Goal: Task Accomplishment & Management: Complete application form

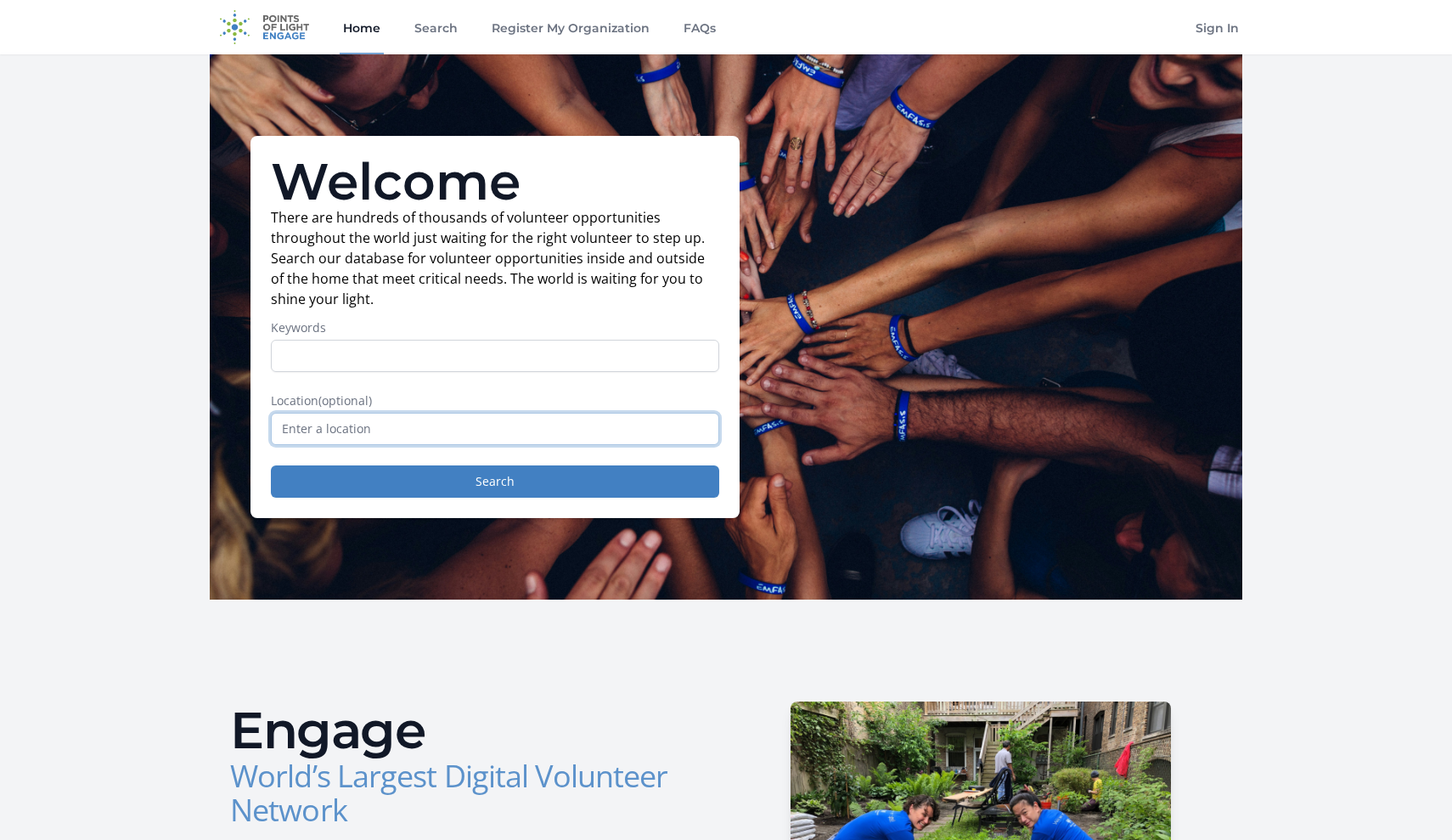
click at [405, 425] on input "text" at bounding box center [495, 428] width 448 height 33
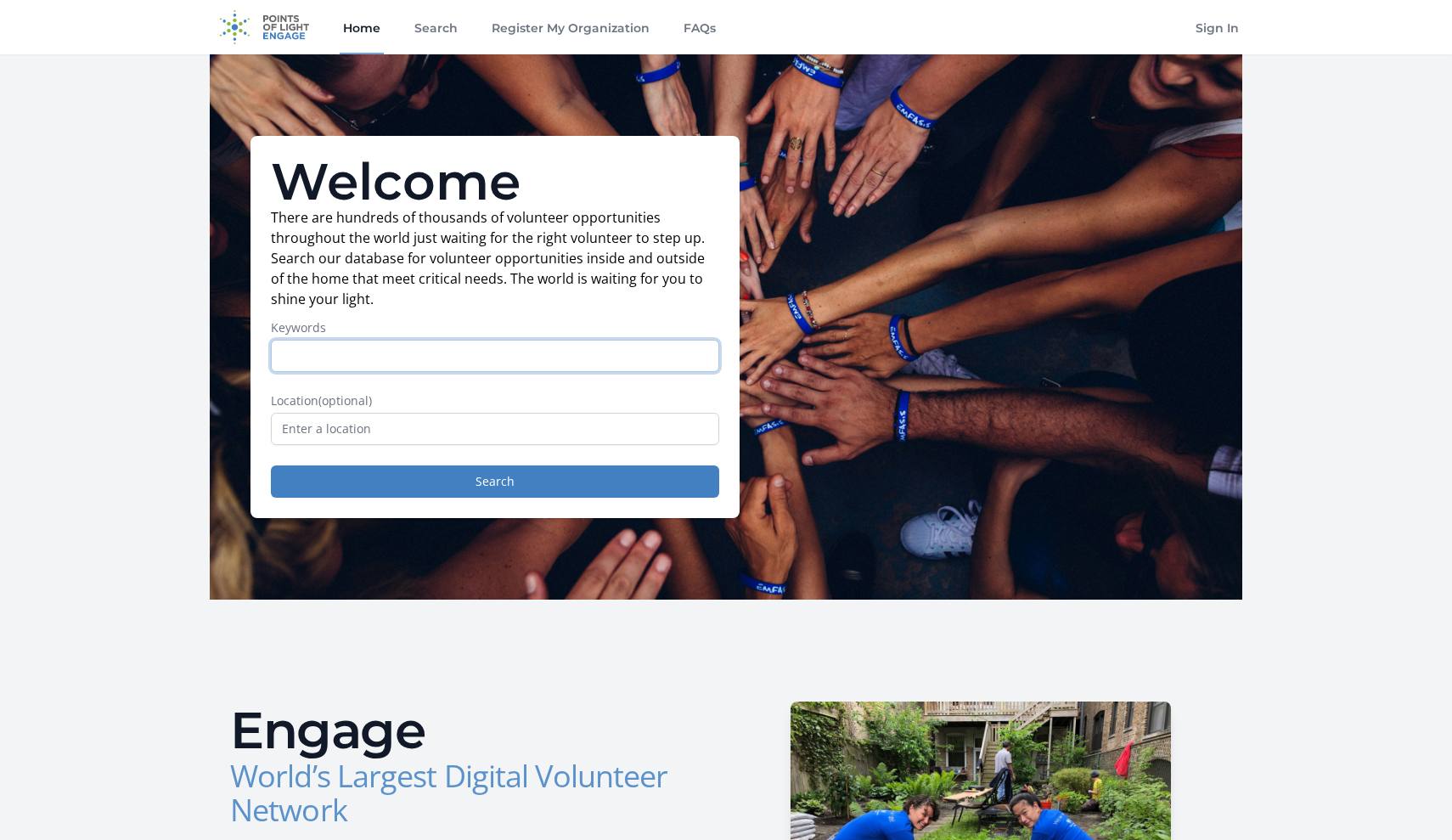
click at [381, 350] on input "Keywords" at bounding box center [495, 355] width 448 height 33
type input "b"
type input "virtual"
click at [495, 481] on button "Search" at bounding box center [495, 481] width 448 height 33
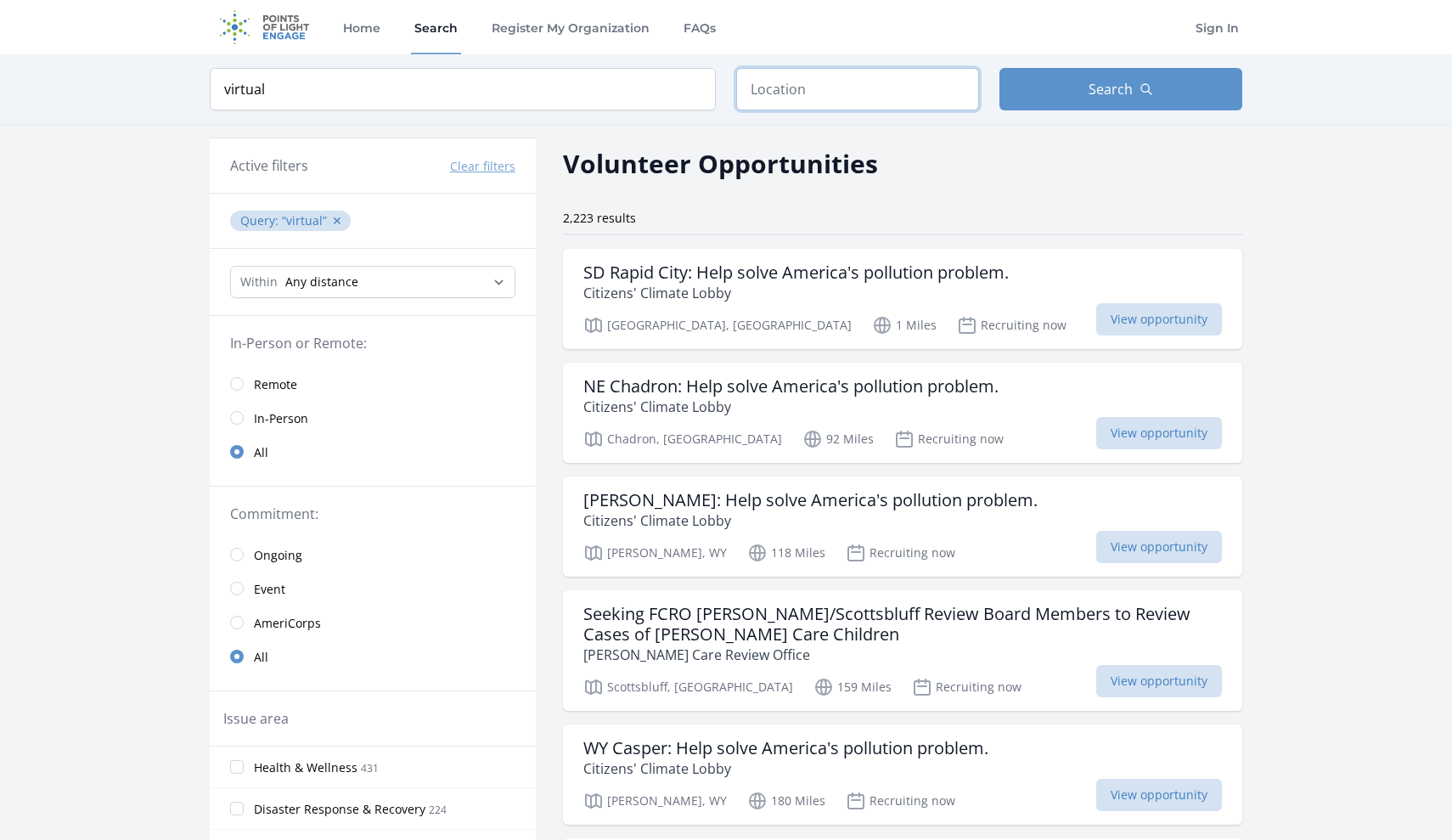
click at [848, 95] on input "text" at bounding box center [857, 88] width 243 height 43
type input "virtual"
click at [1120, 105] on button "Search" at bounding box center [1121, 88] width 243 height 43
click at [1082, 79] on button "Search" at bounding box center [1121, 88] width 243 height 43
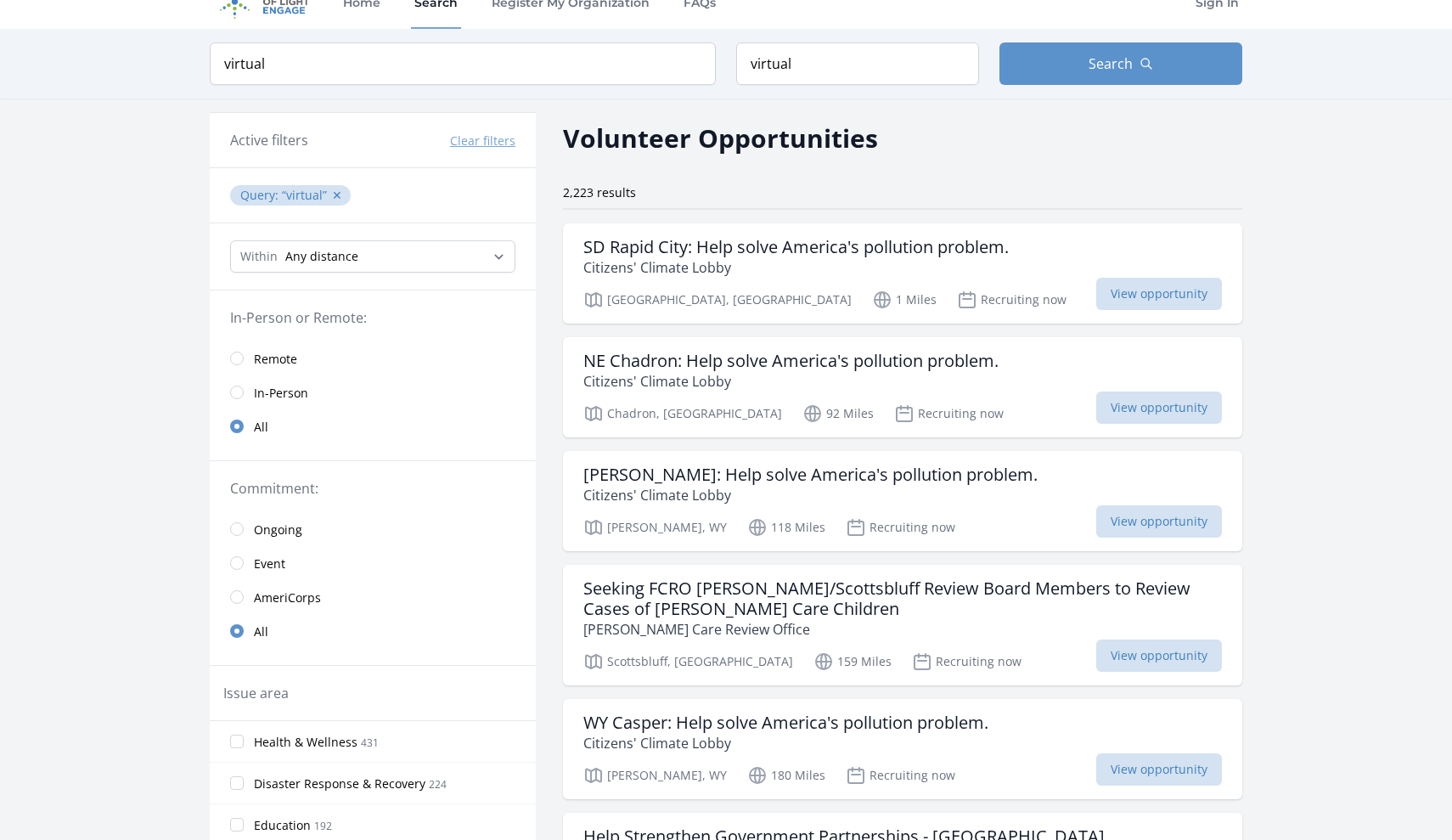
scroll to position [39, 0]
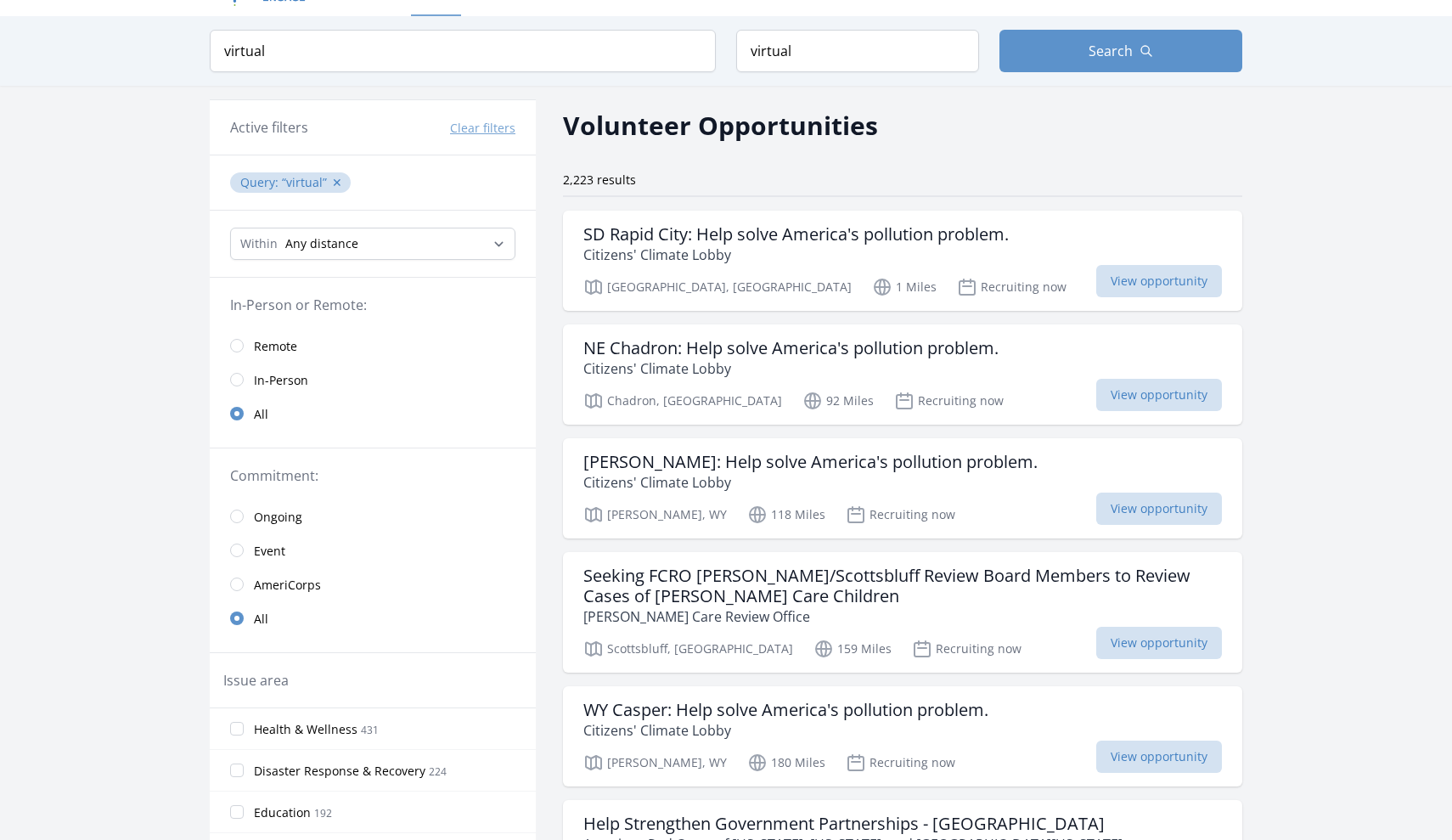
click at [252, 339] on link "Remote" at bounding box center [372, 345] width 326 height 34
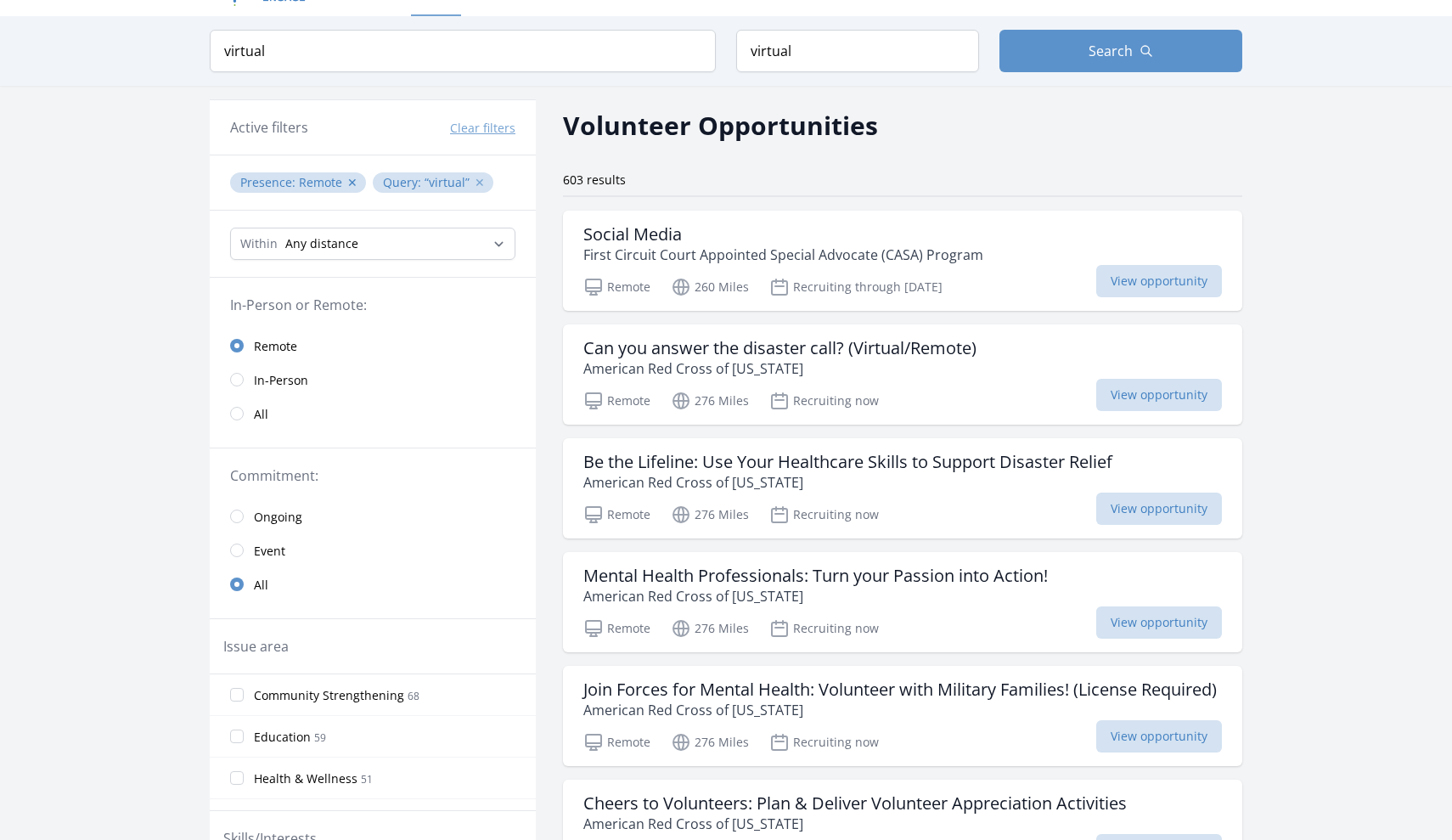
click at [475, 185] on button "✕" at bounding box center [480, 182] width 10 height 17
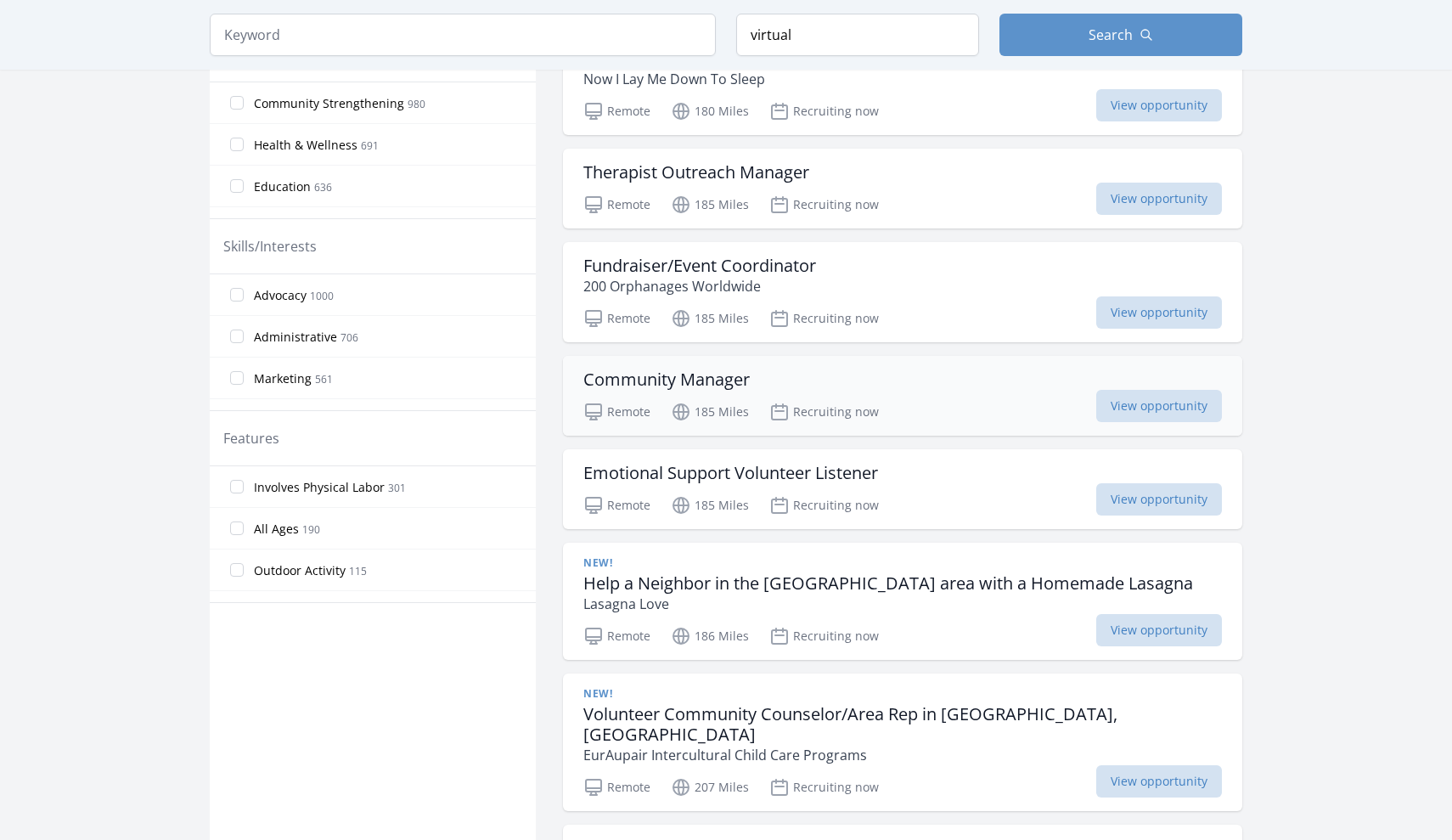
scroll to position [624, 0]
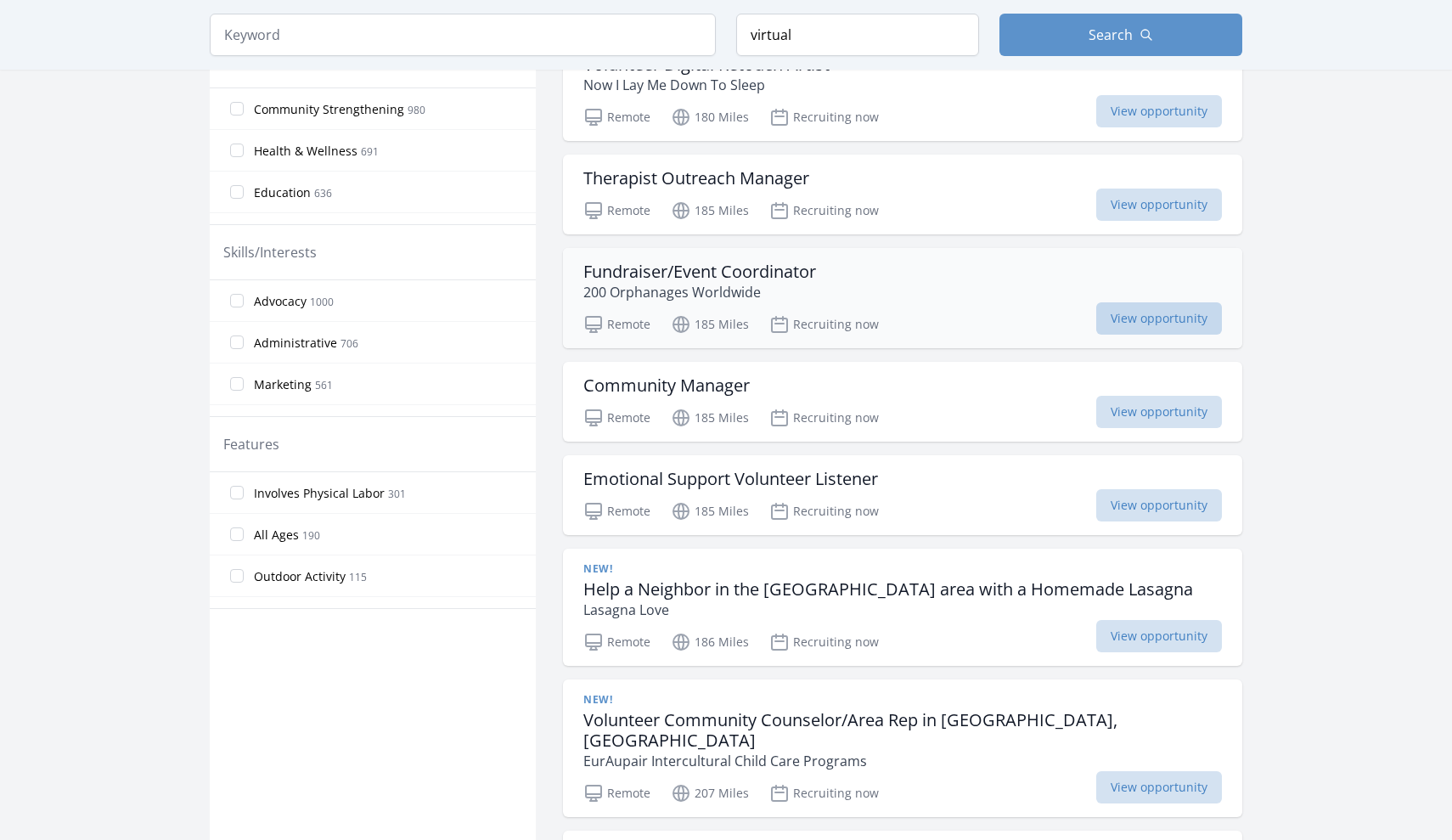
click at [1096, 302] on span "View opportunity" at bounding box center [1158, 318] width 126 height 33
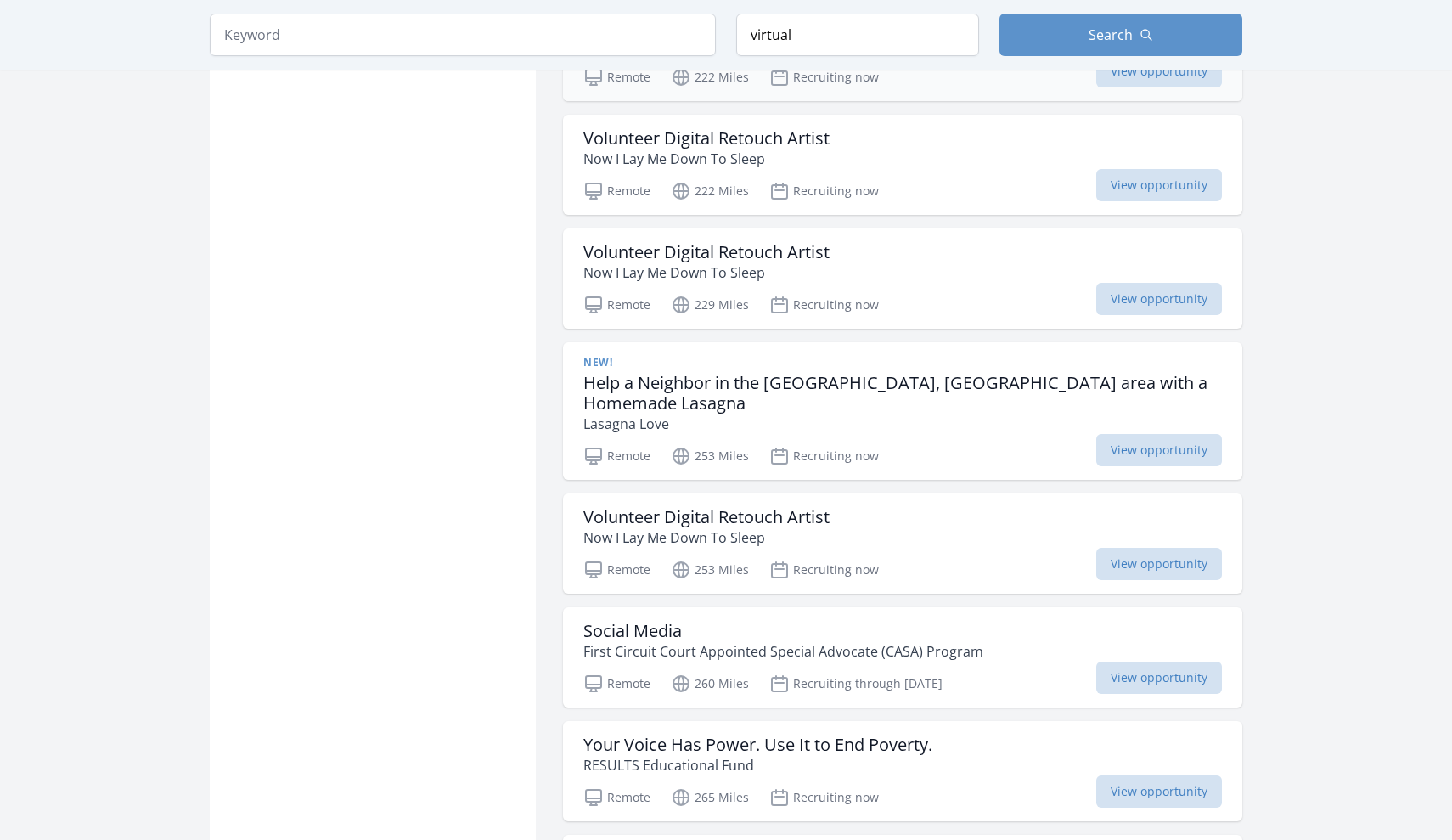
scroll to position [1606, 0]
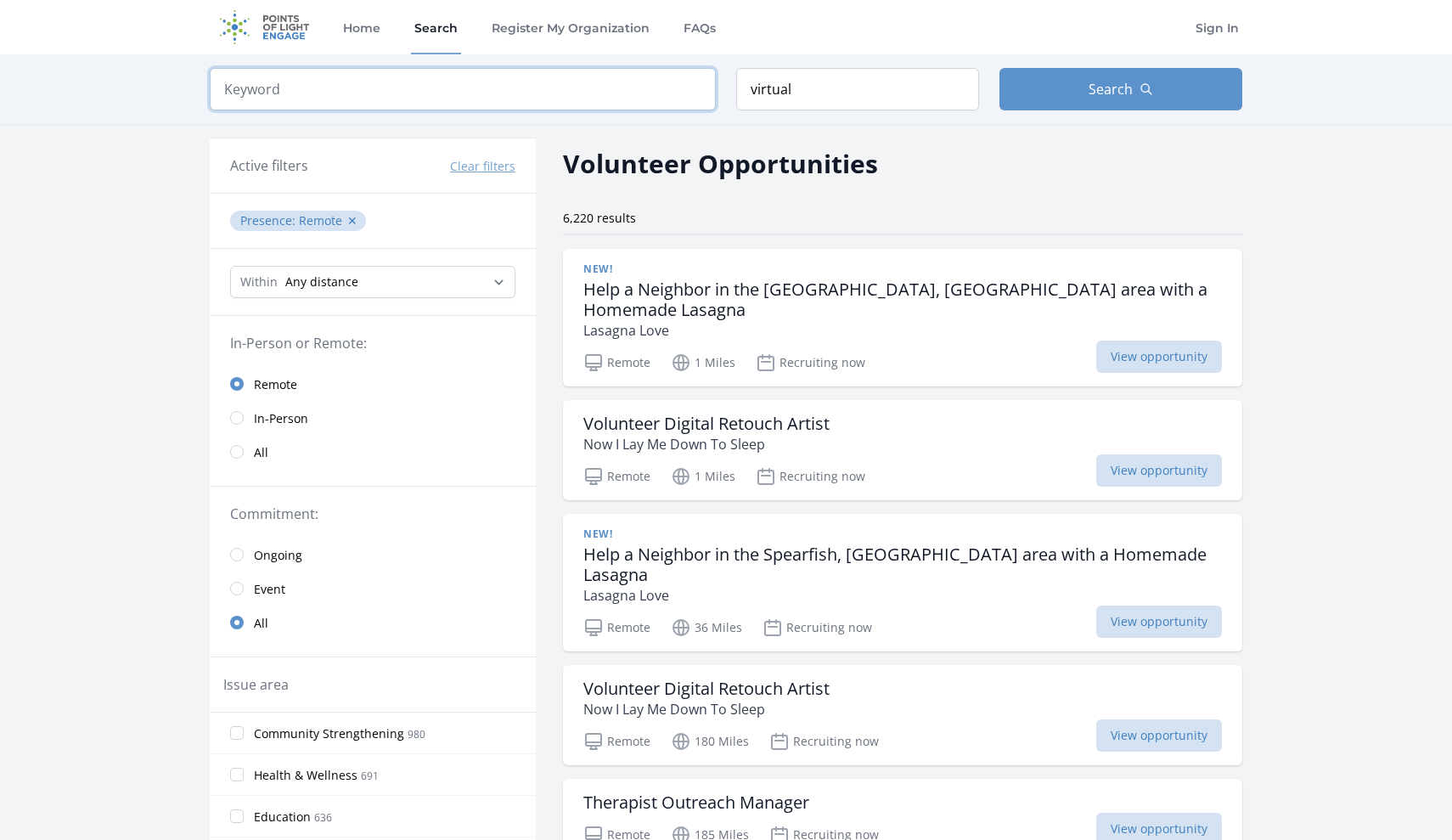
click at [381, 89] on input "search" at bounding box center [462, 88] width 506 height 43
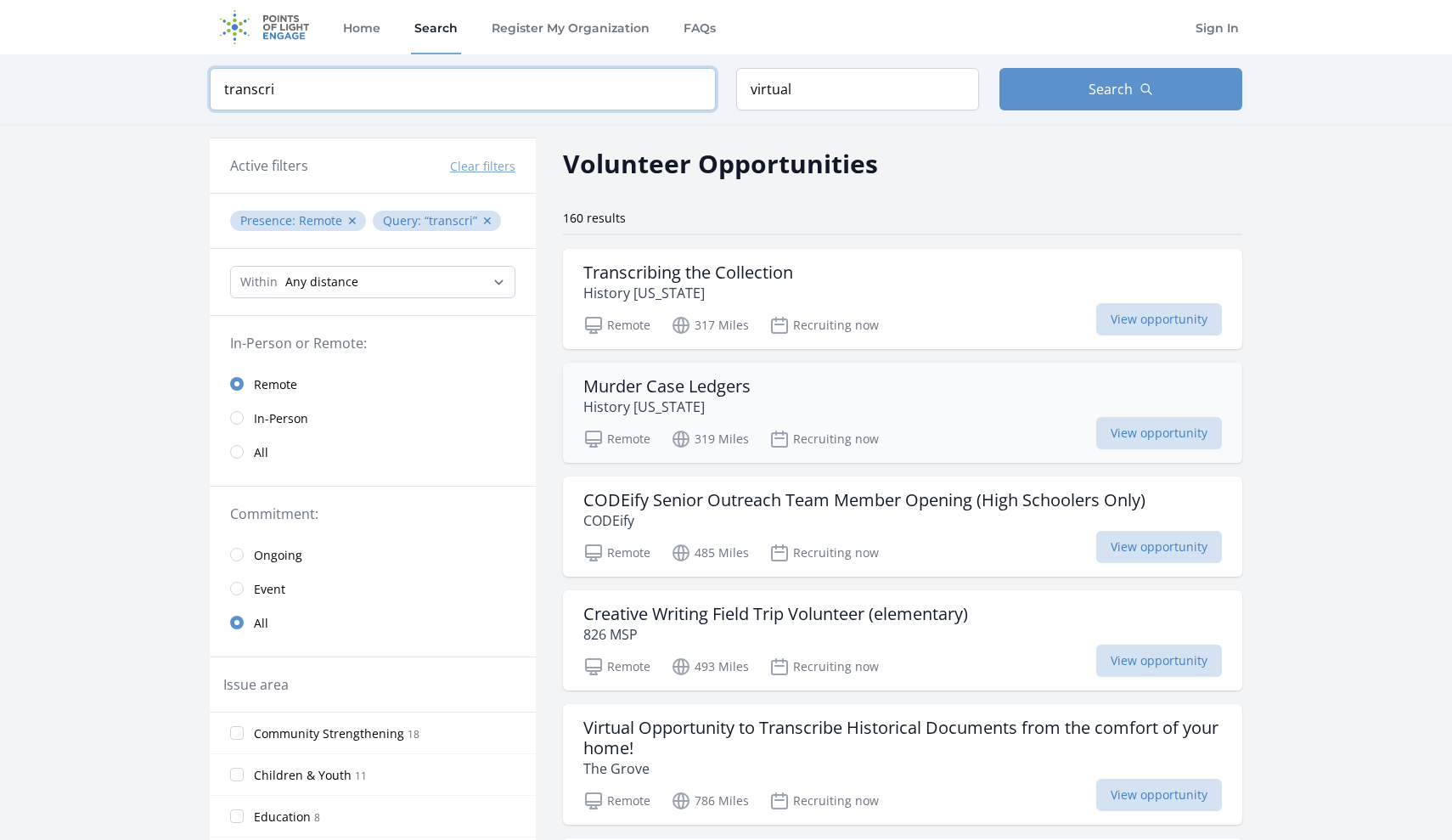
type input "transcri"
click at [913, 385] on div "Murder Case Ledgers History Colorado" at bounding box center [903, 396] width 639 height 41
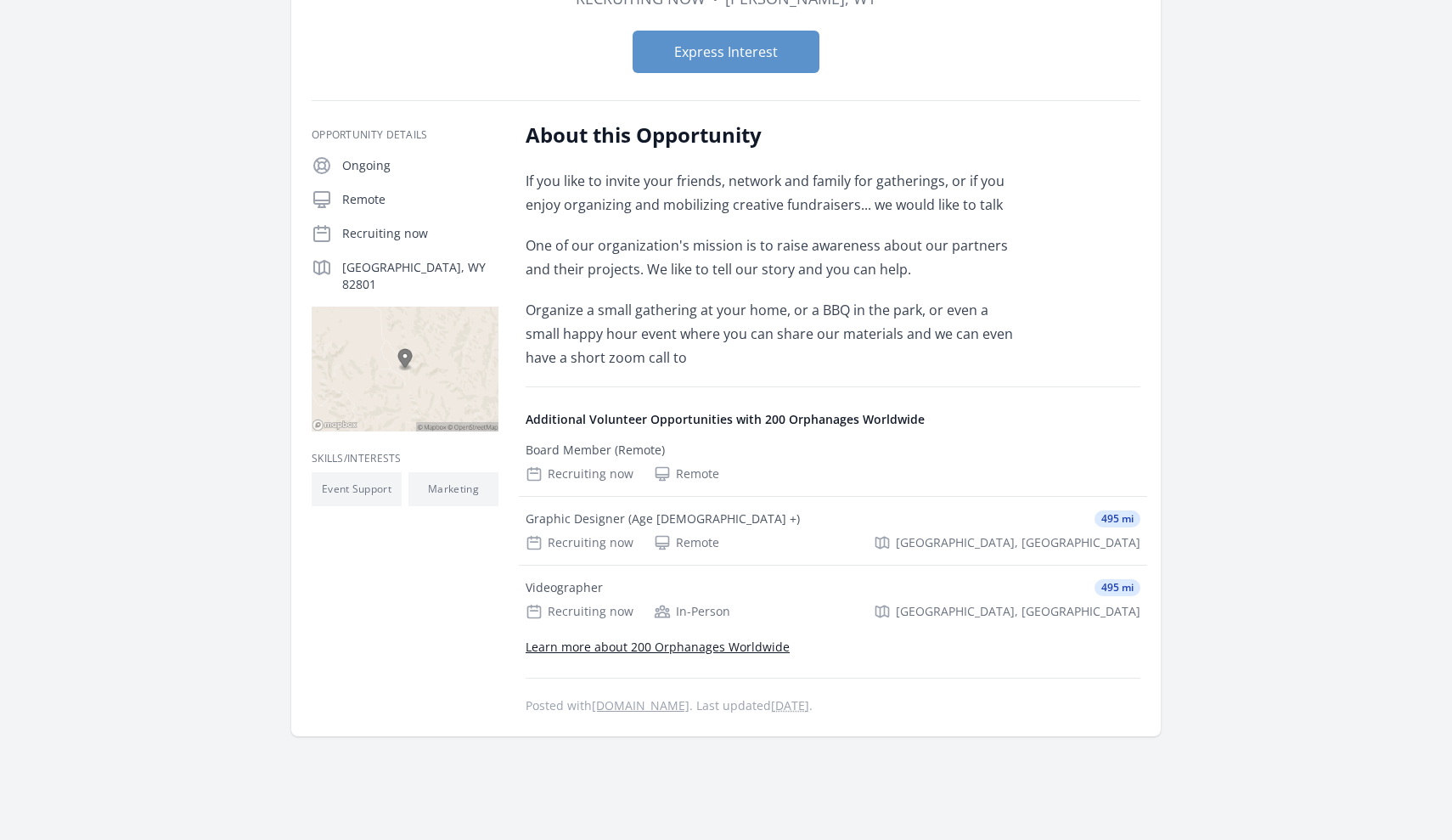
scroll to position [186, 0]
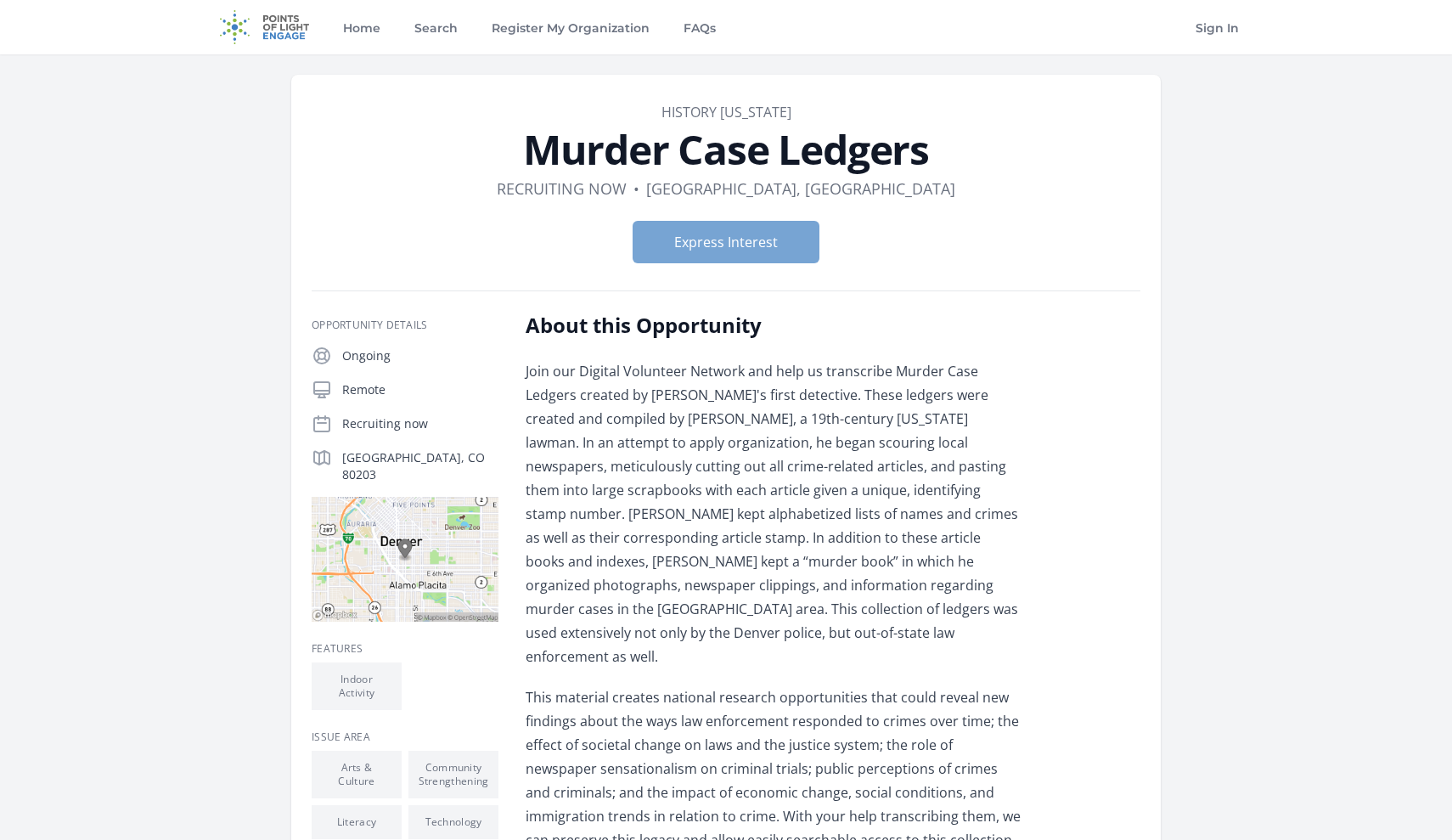
click at [759, 239] on button "Express Interest" at bounding box center [726, 242] width 186 height 43
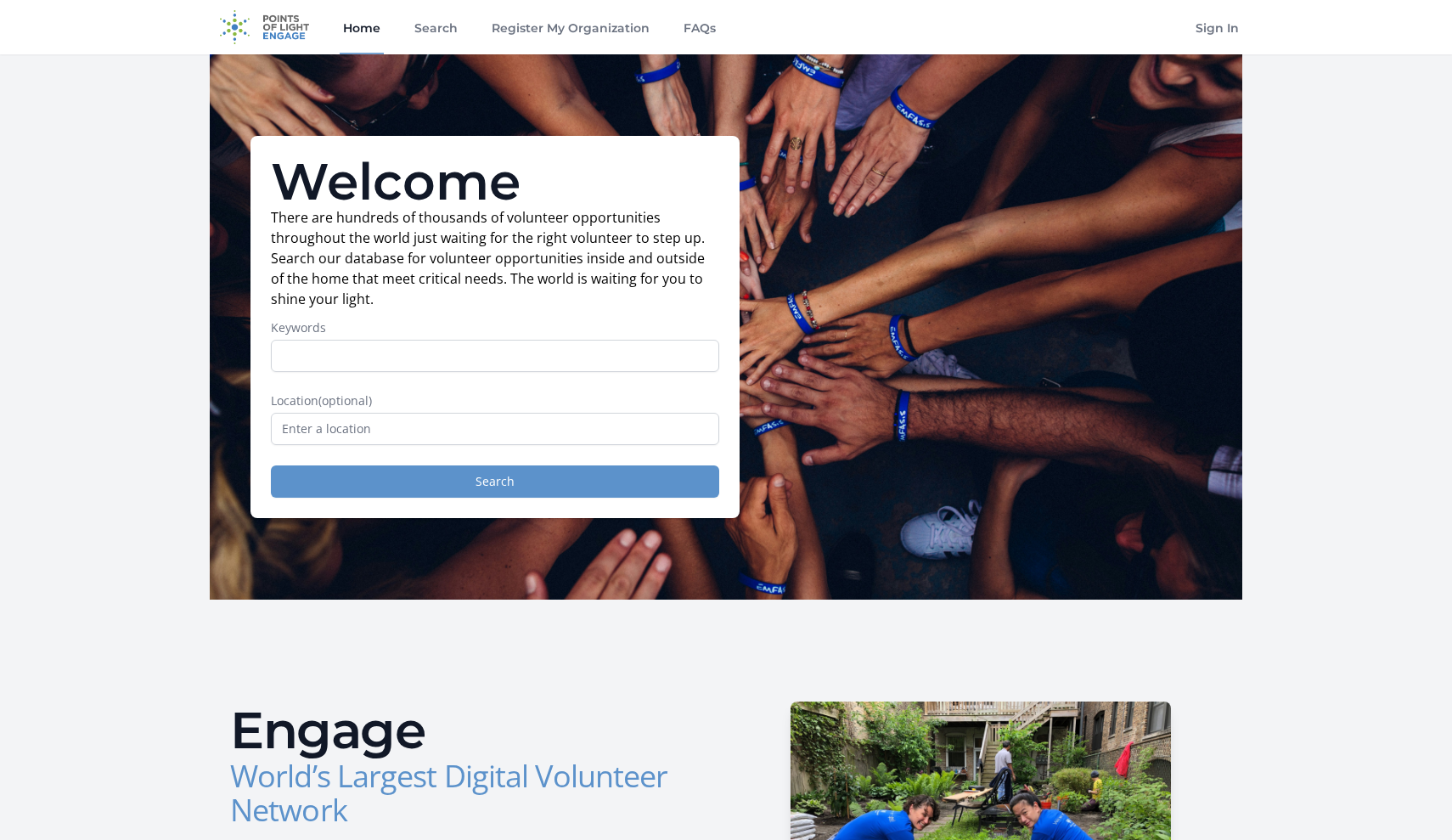
click at [393, 479] on button "Search" at bounding box center [495, 481] width 448 height 33
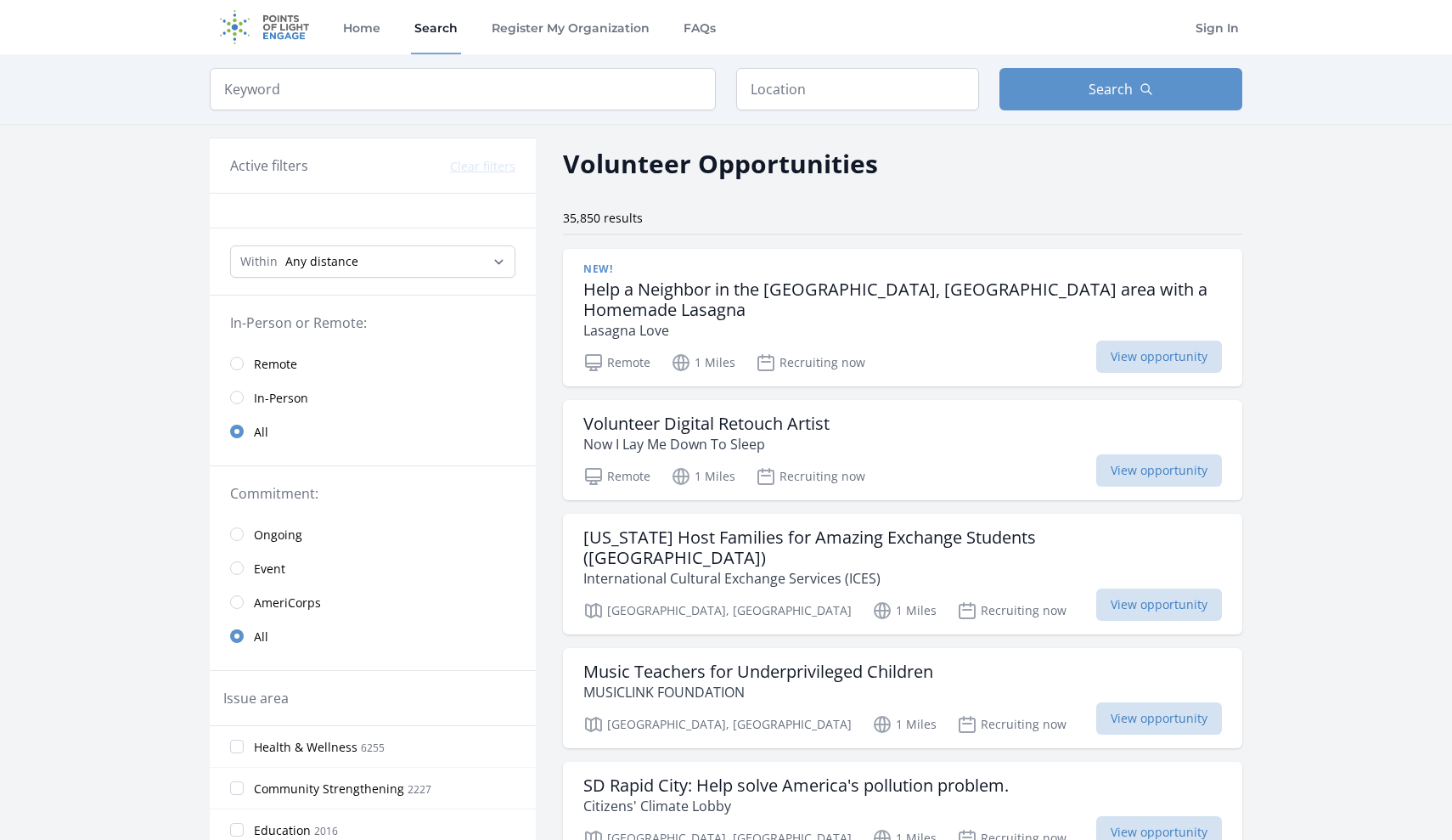
click at [259, 361] on span "Remote" at bounding box center [276, 364] width 44 height 17
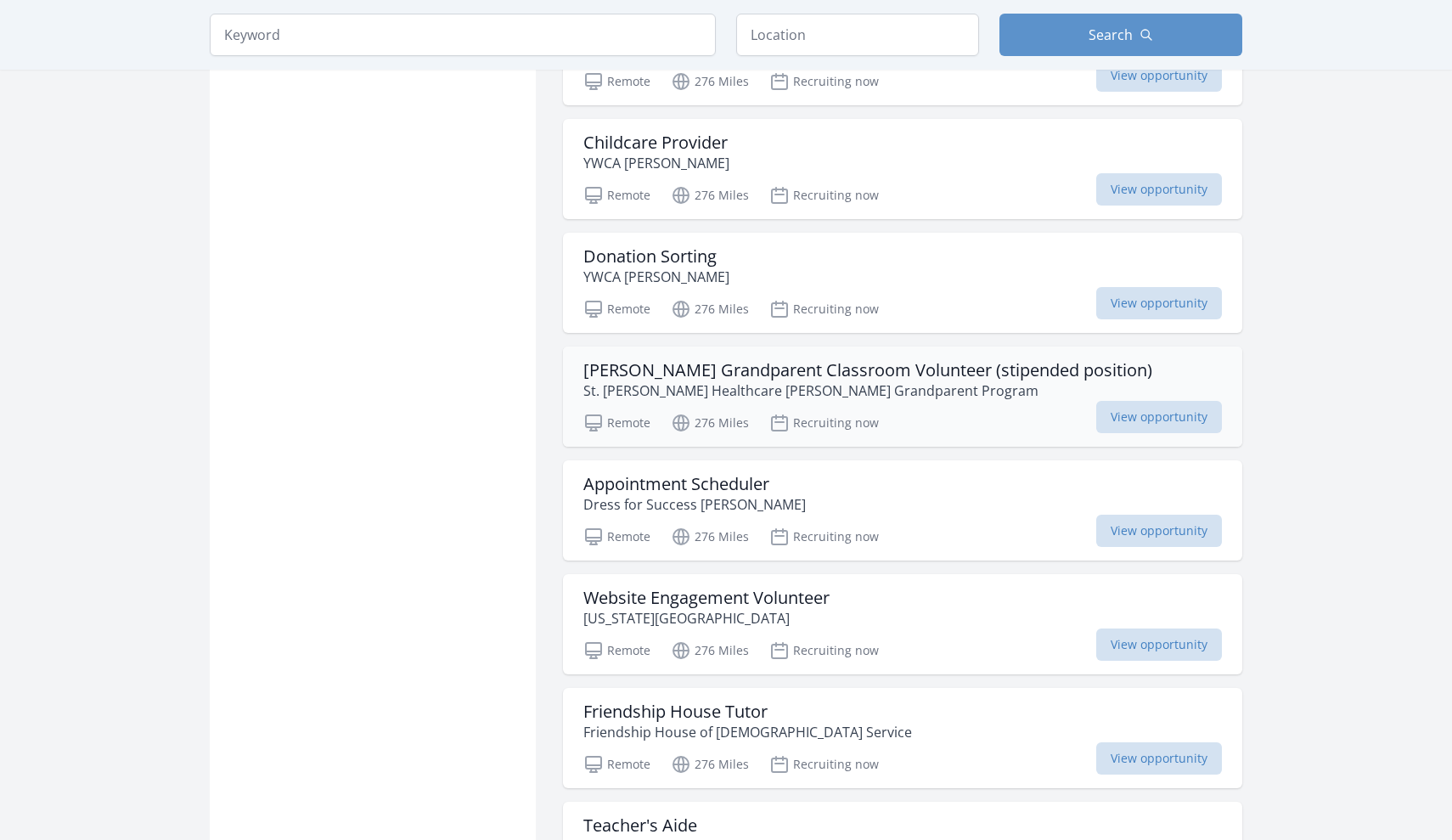
scroll to position [3418, 0]
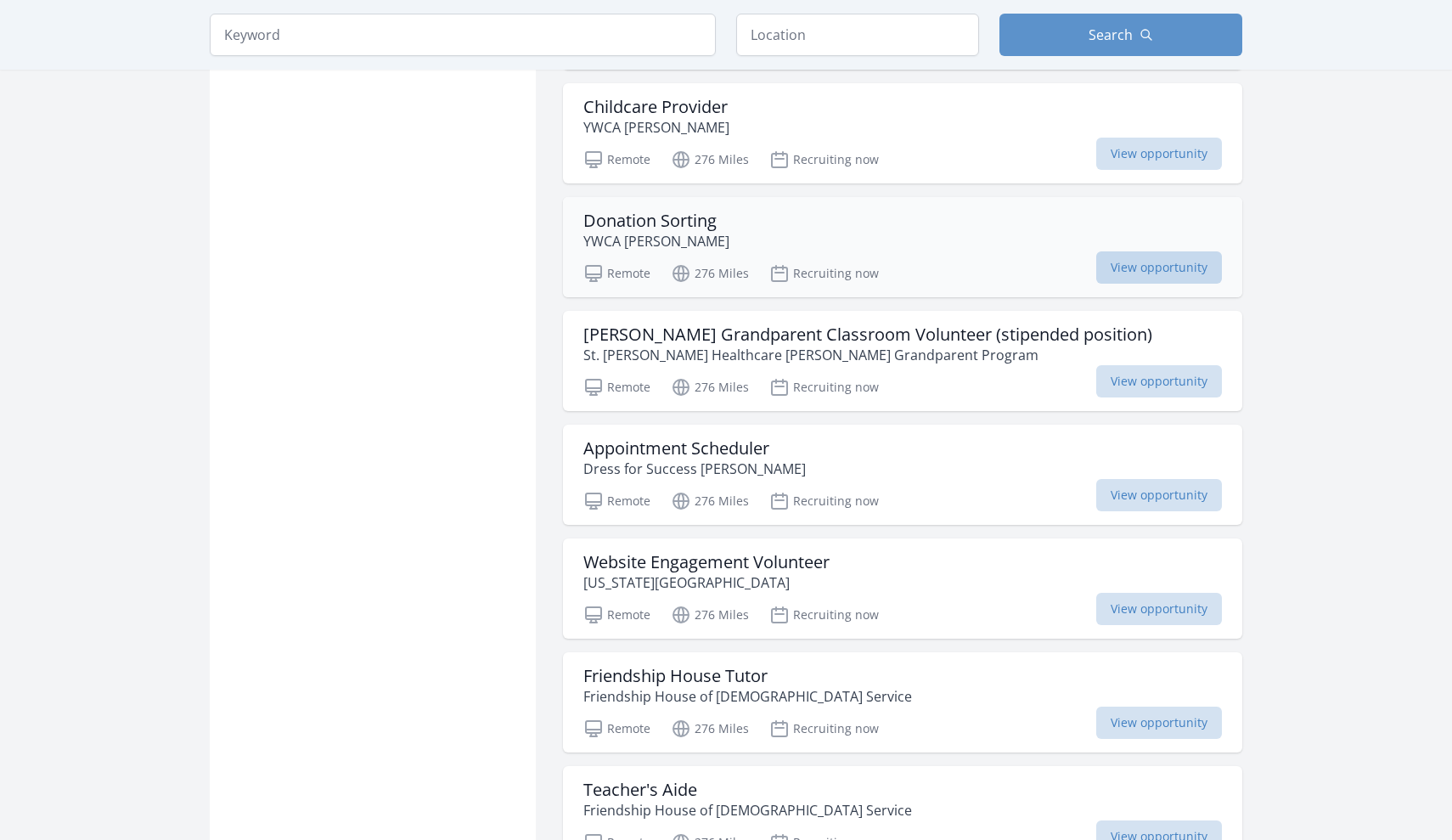
click at [1126, 251] on span "View opportunity" at bounding box center [1158, 267] width 126 height 33
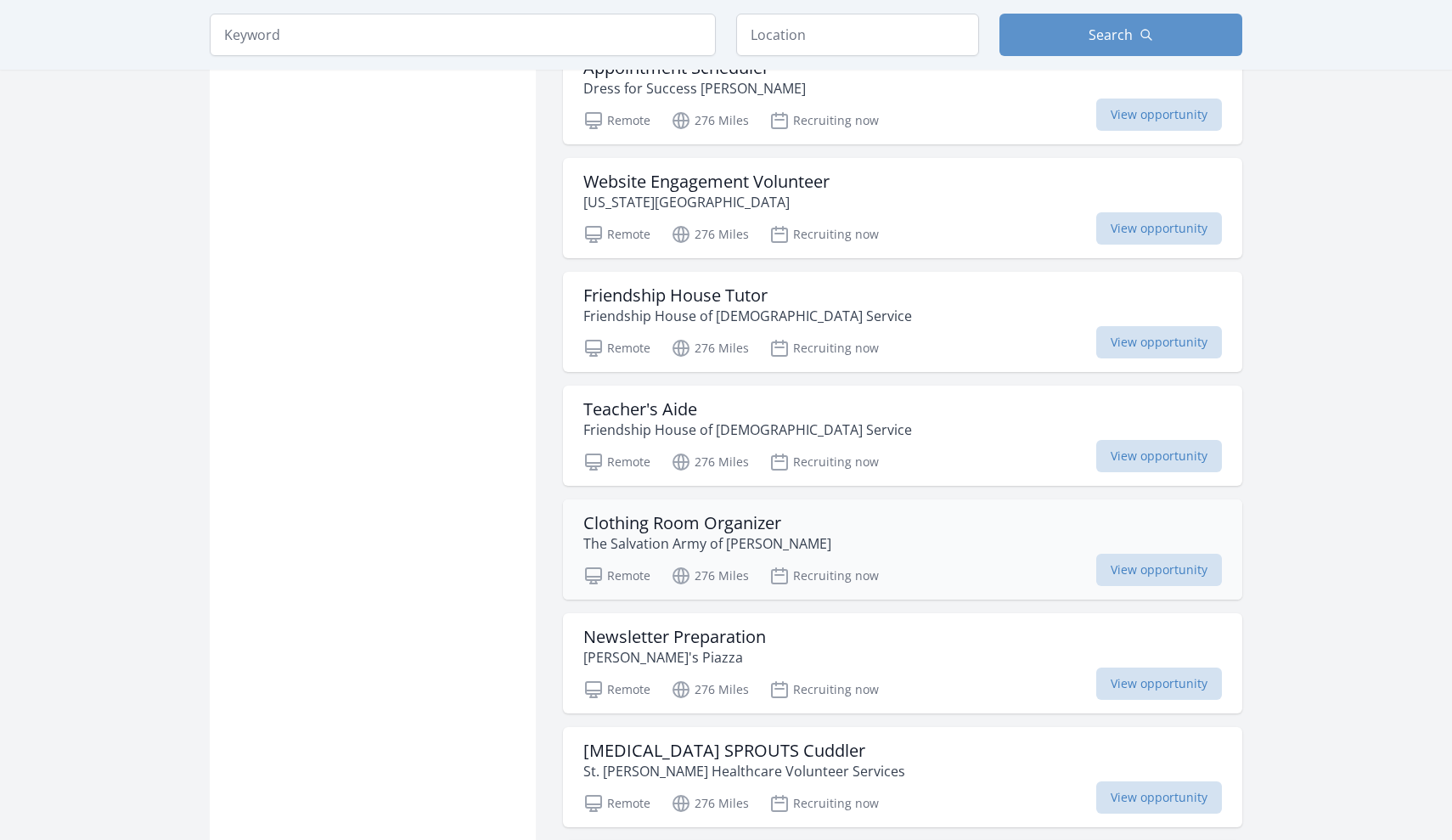
scroll to position [3810, 0]
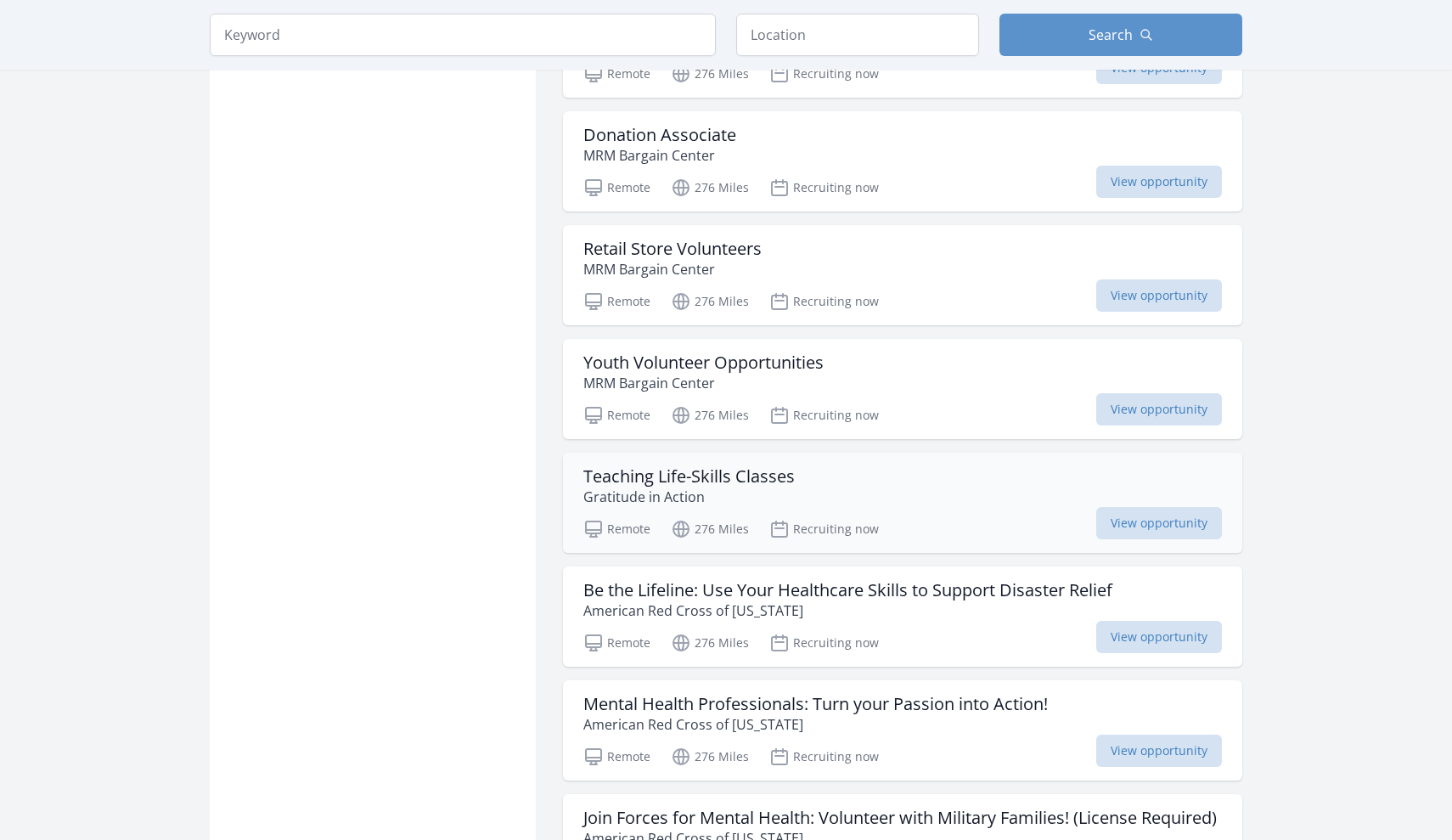
scroll to position [5426, 0]
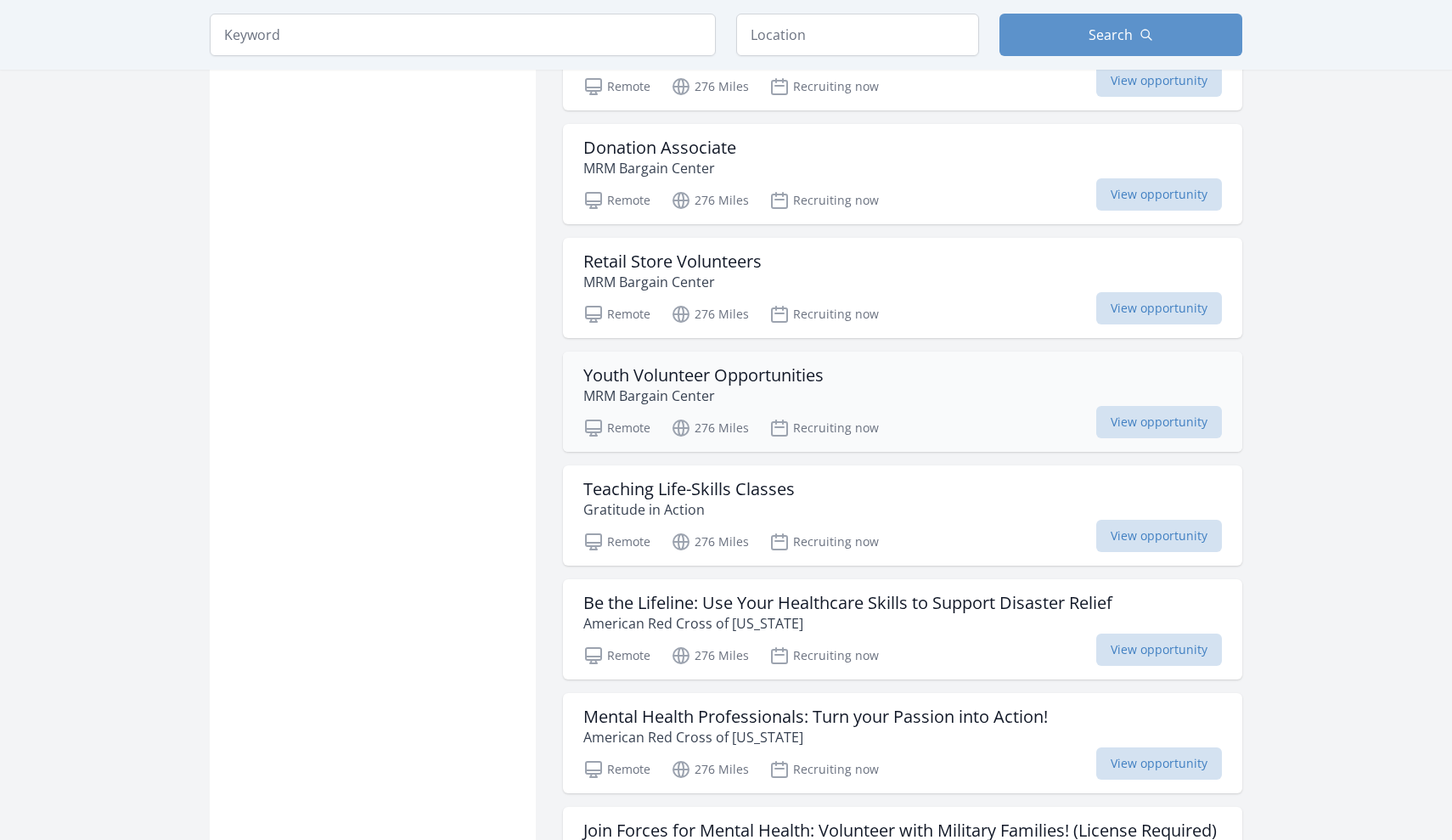
click at [887, 365] on div "Youth Volunteer Opportunities MRM Bargain Center" at bounding box center [903, 385] width 639 height 41
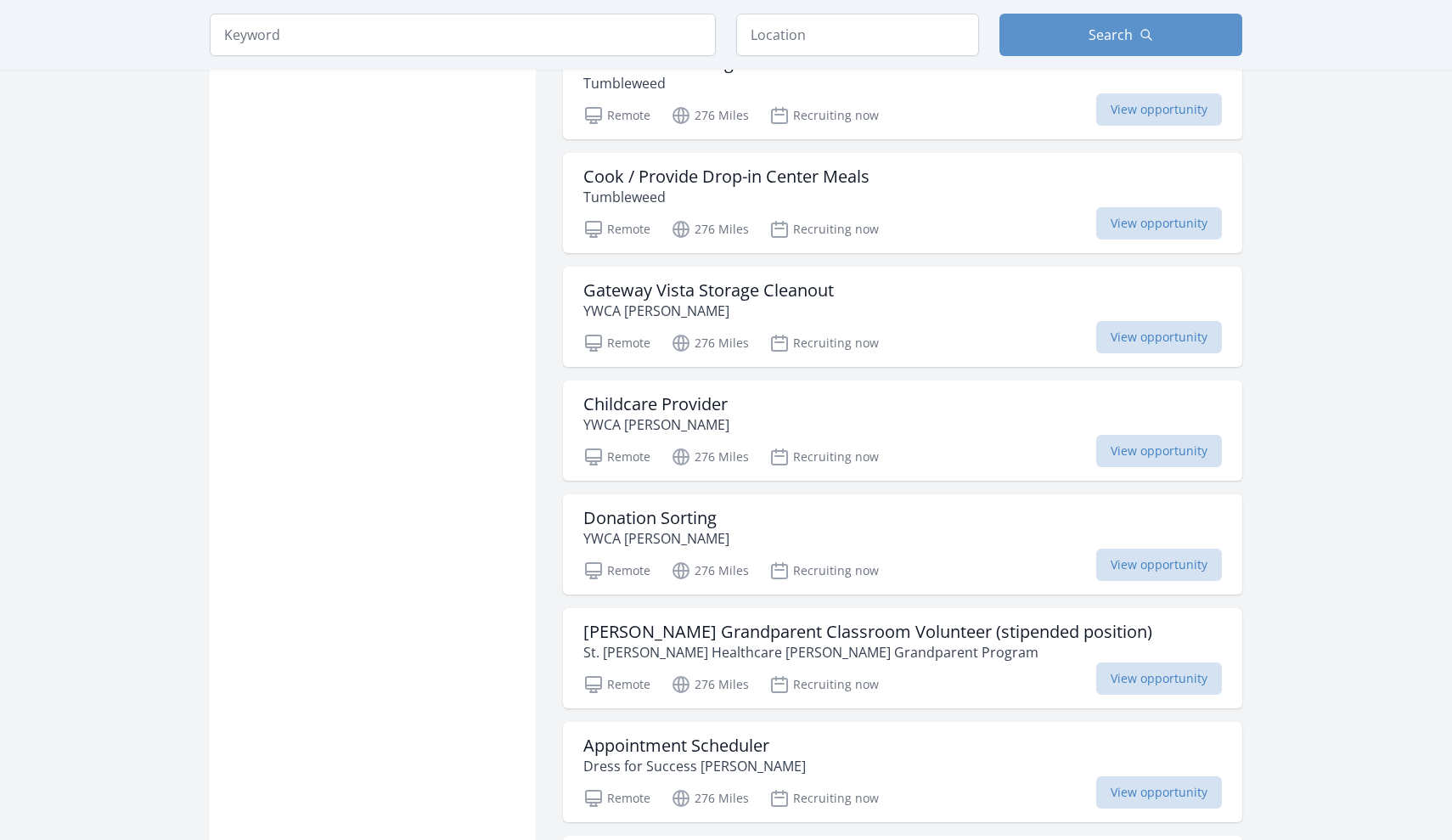
scroll to position [2001, 0]
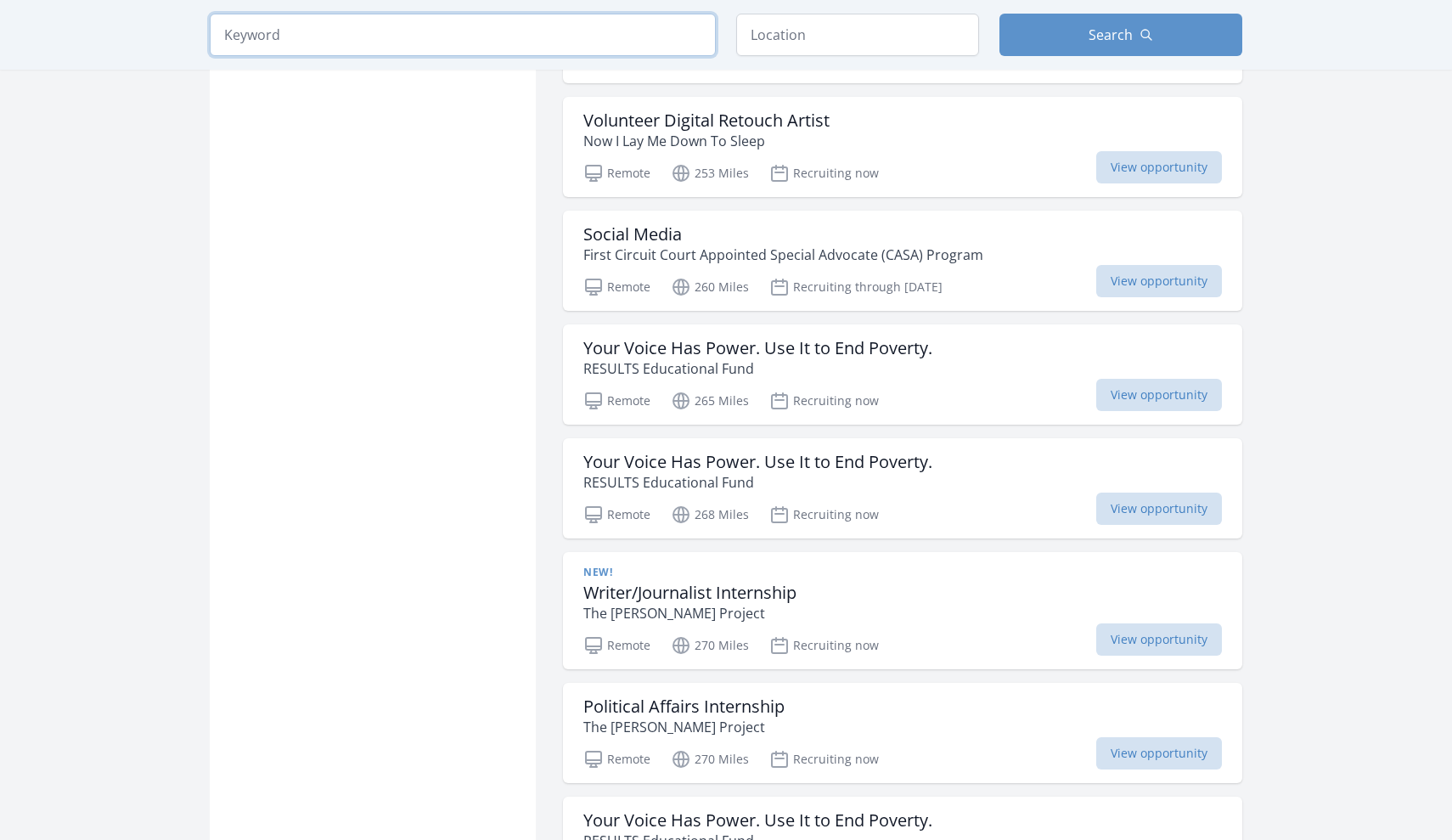
click at [442, 33] on input "search" at bounding box center [462, 35] width 506 height 43
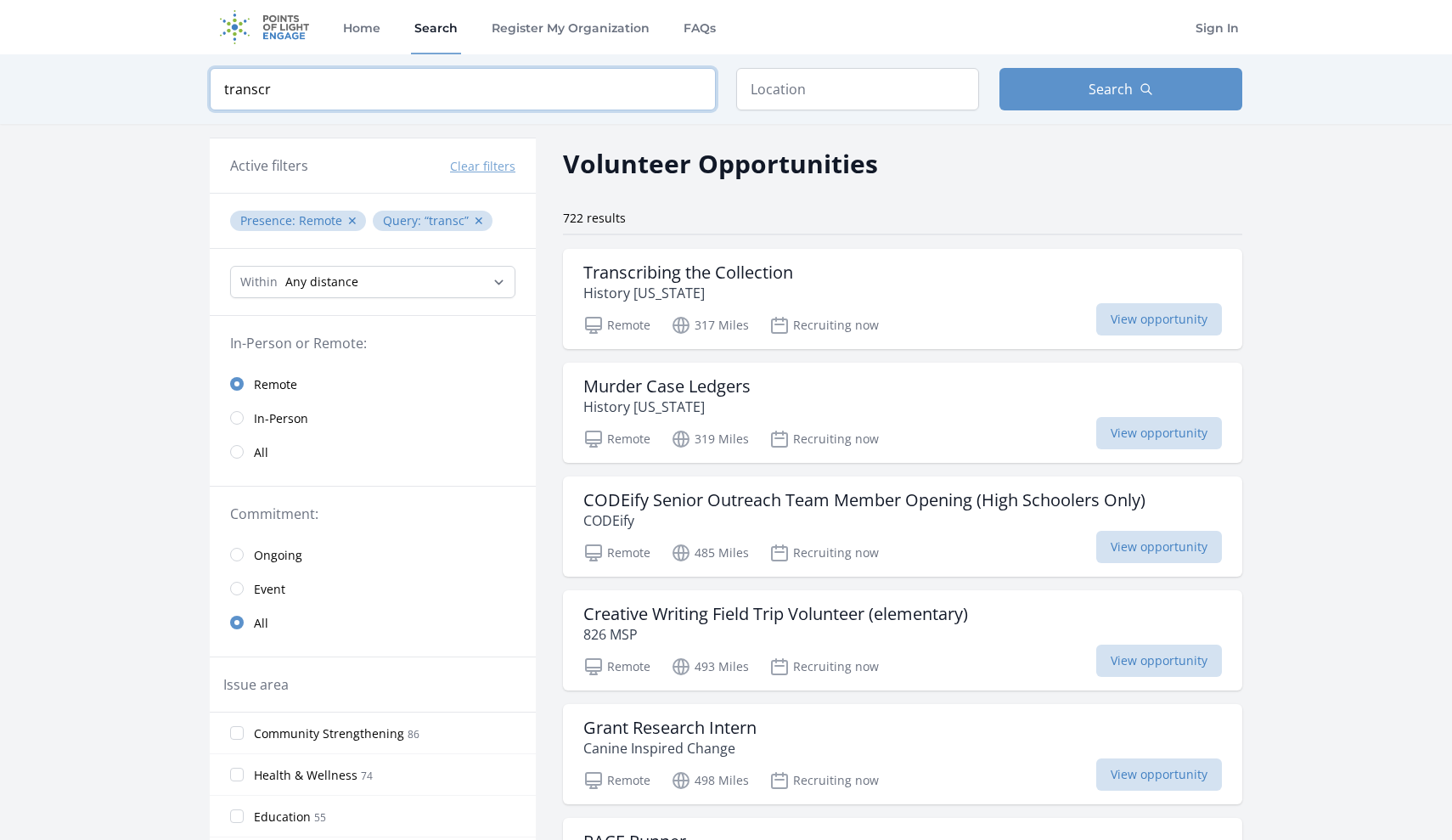
type input "transcri"
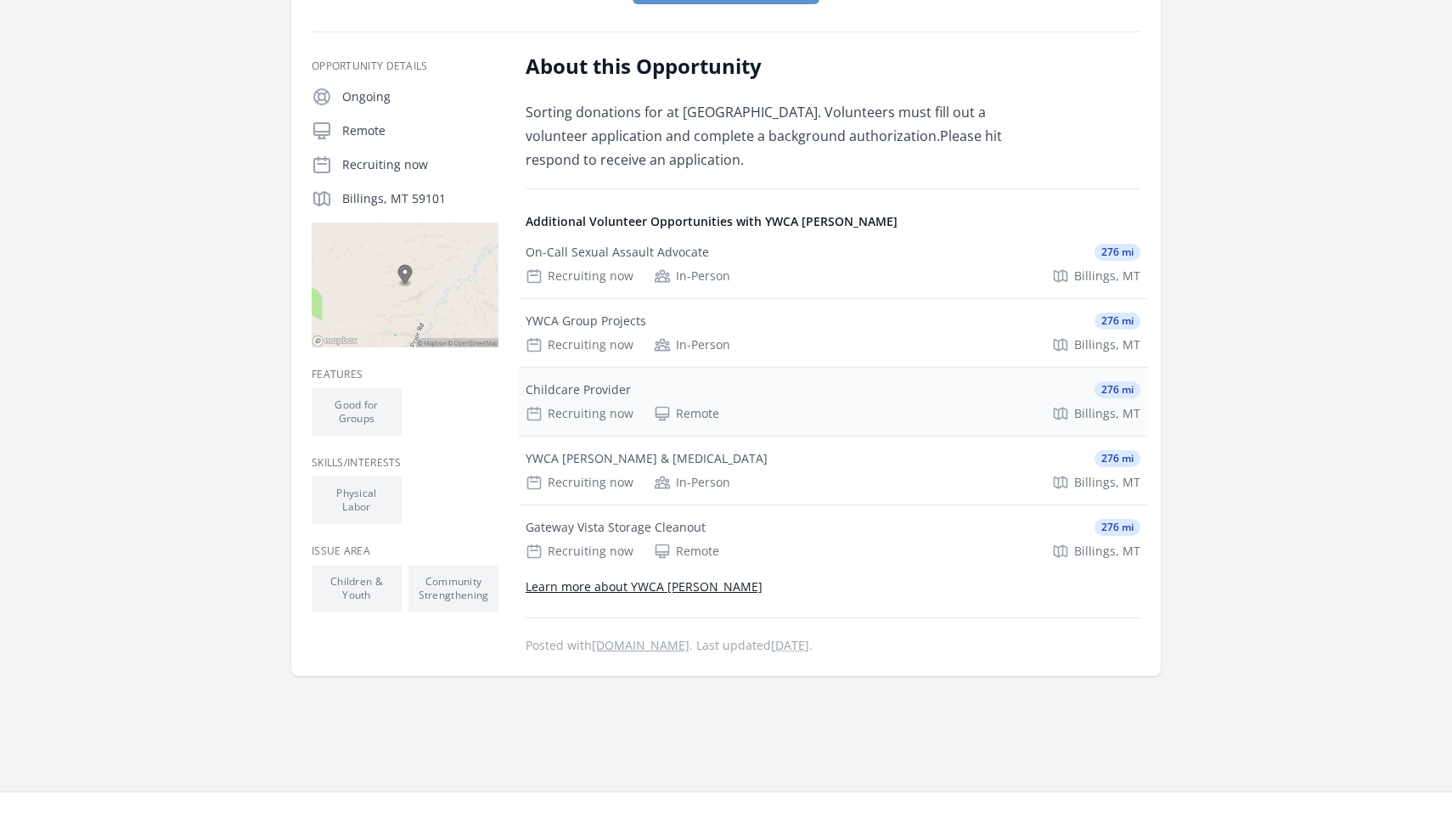
scroll to position [275, 0]
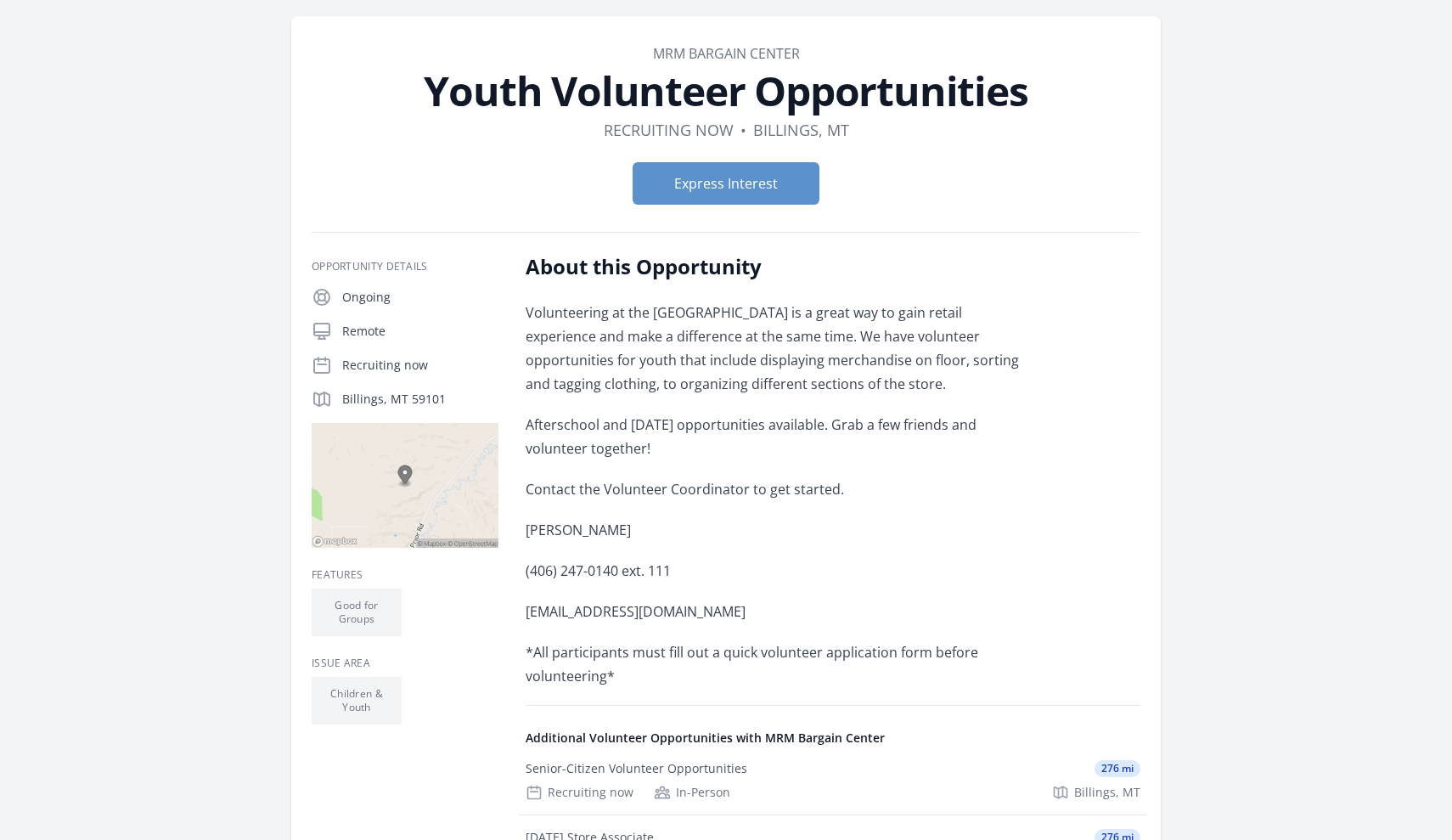
scroll to position [62, 0]
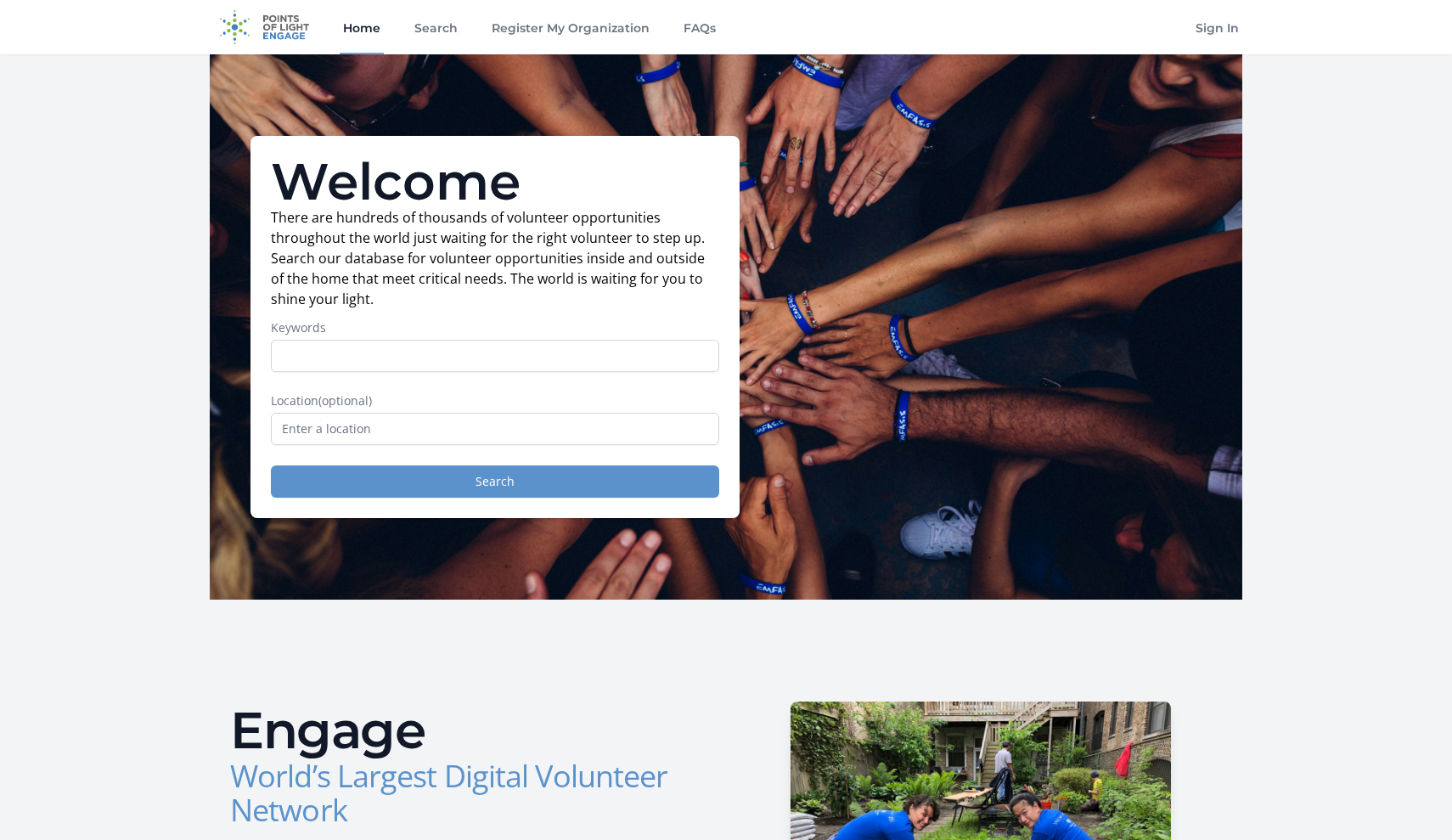
click at [483, 475] on button "Search" at bounding box center [495, 481] width 448 height 33
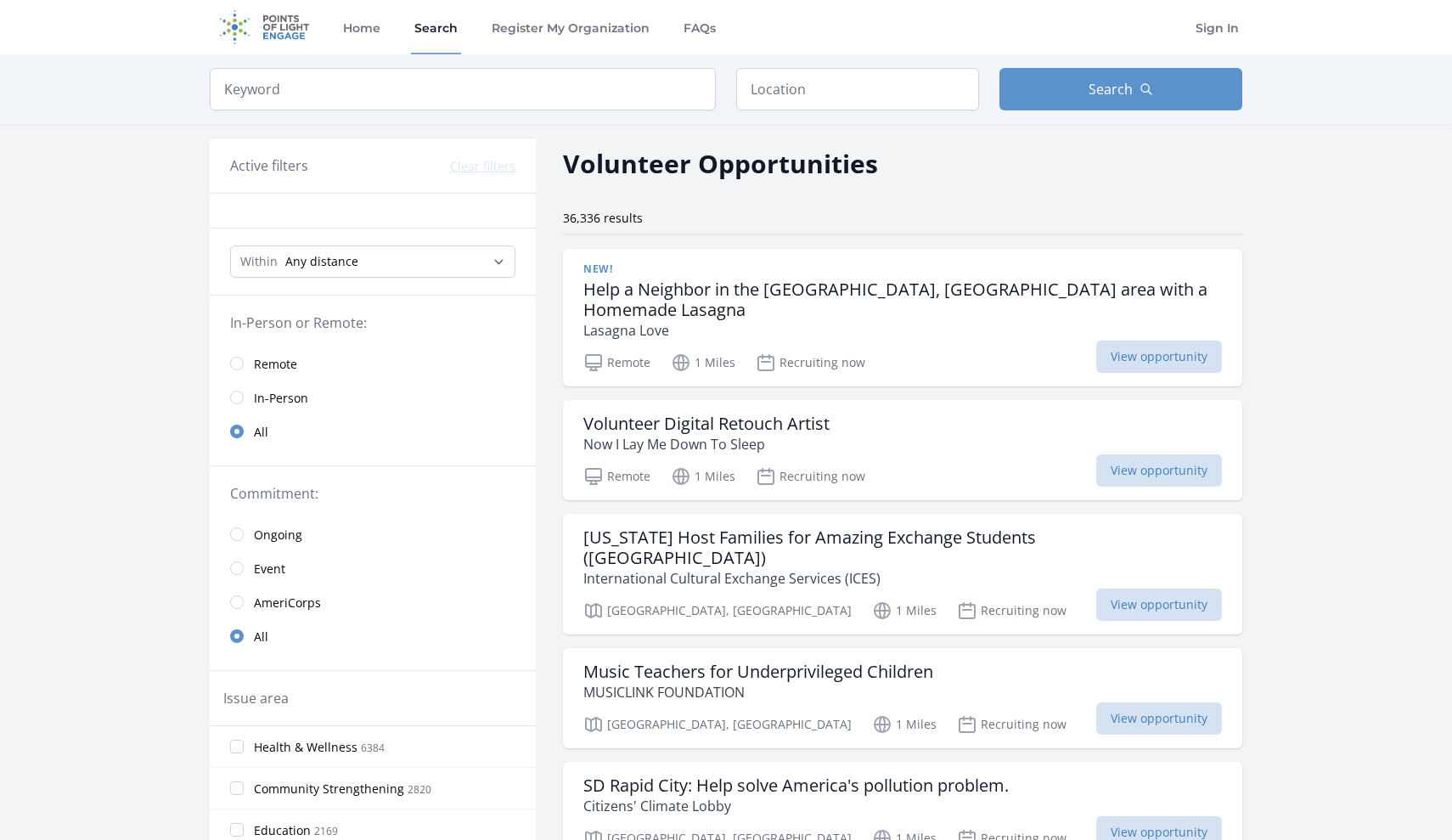
click at [251, 372] on link "Remote" at bounding box center [372, 363] width 326 height 34
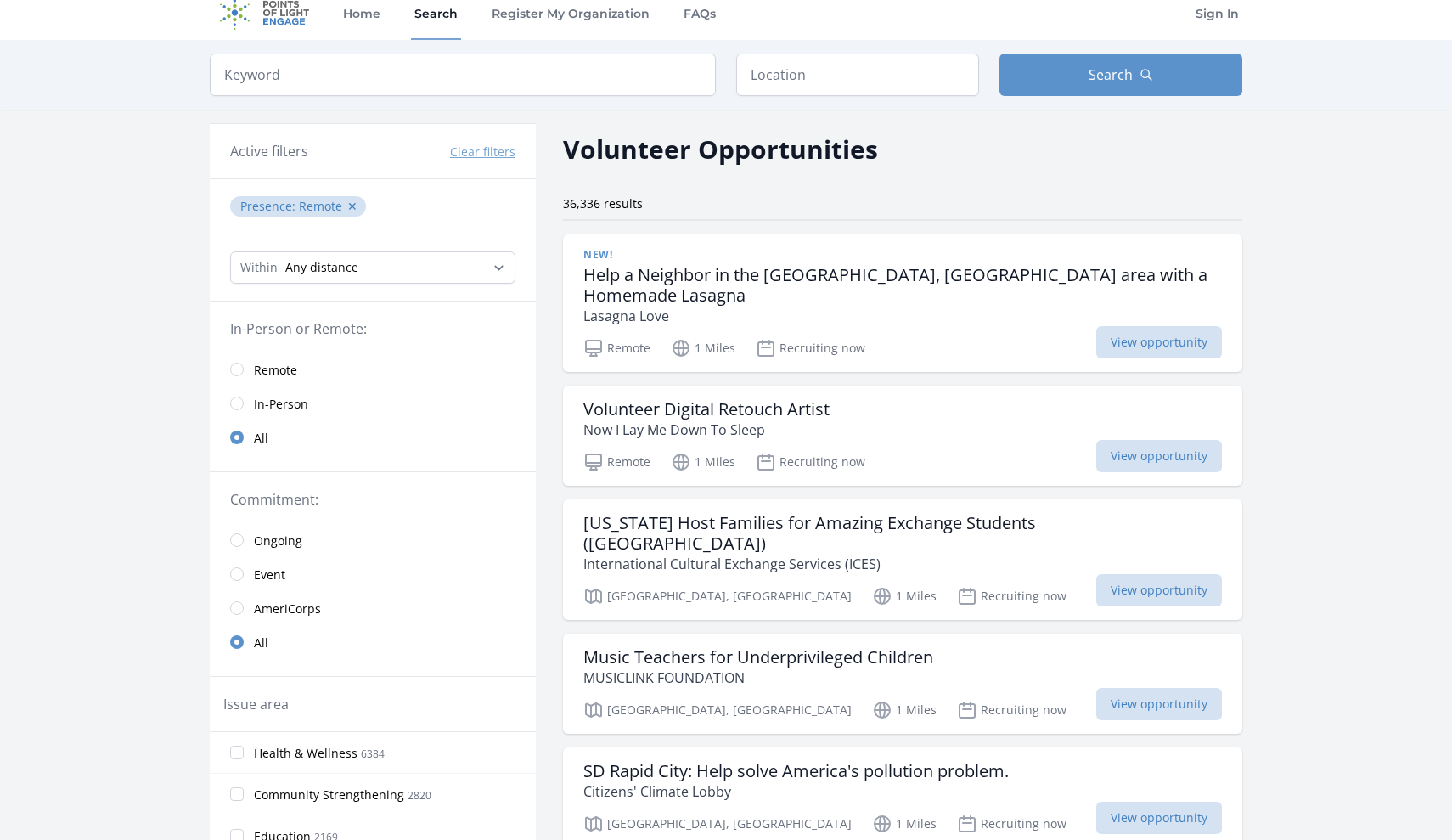
scroll to position [6, 0]
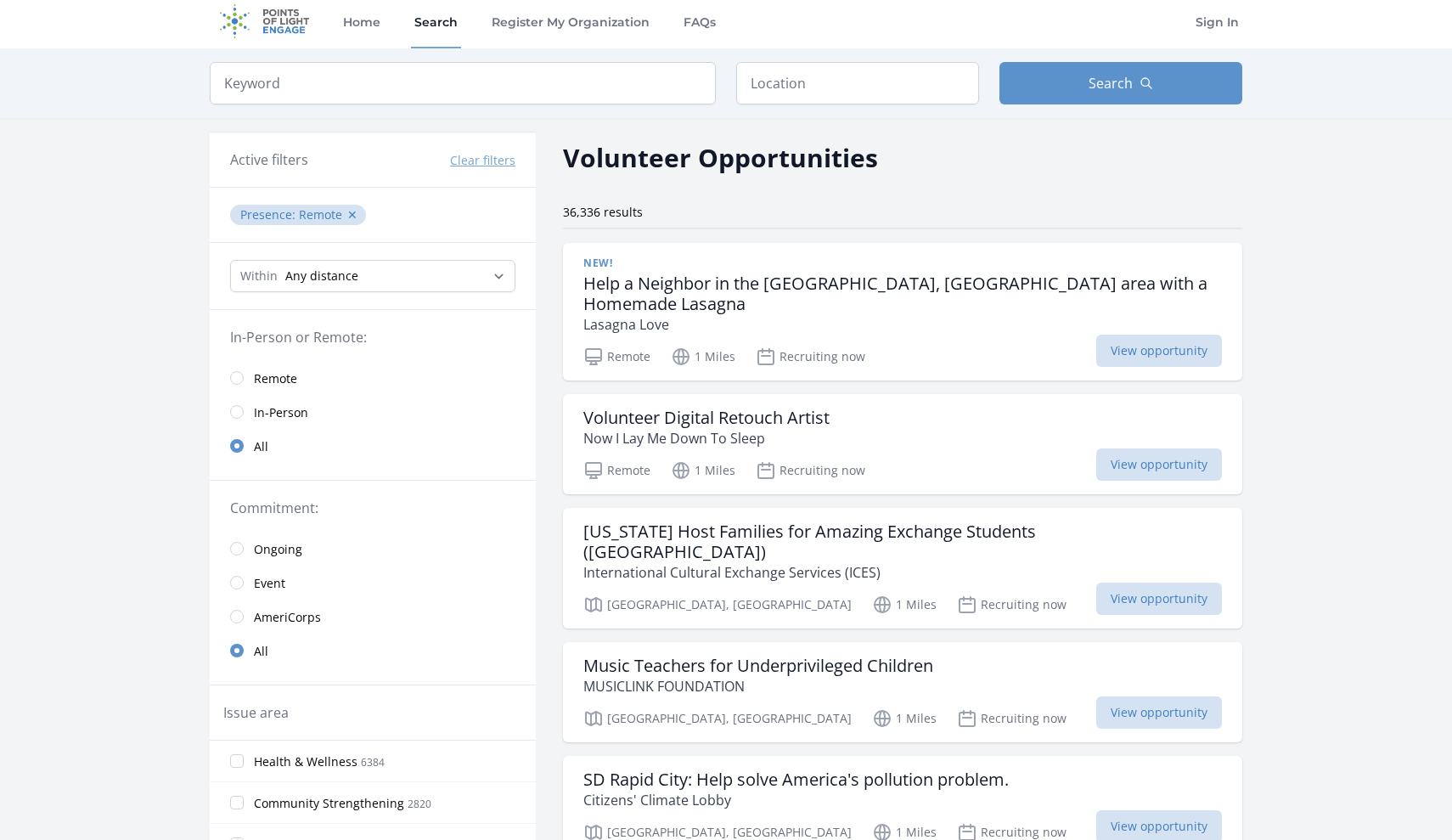
click at [239, 375] on input "radio" at bounding box center [237, 378] width 14 height 14
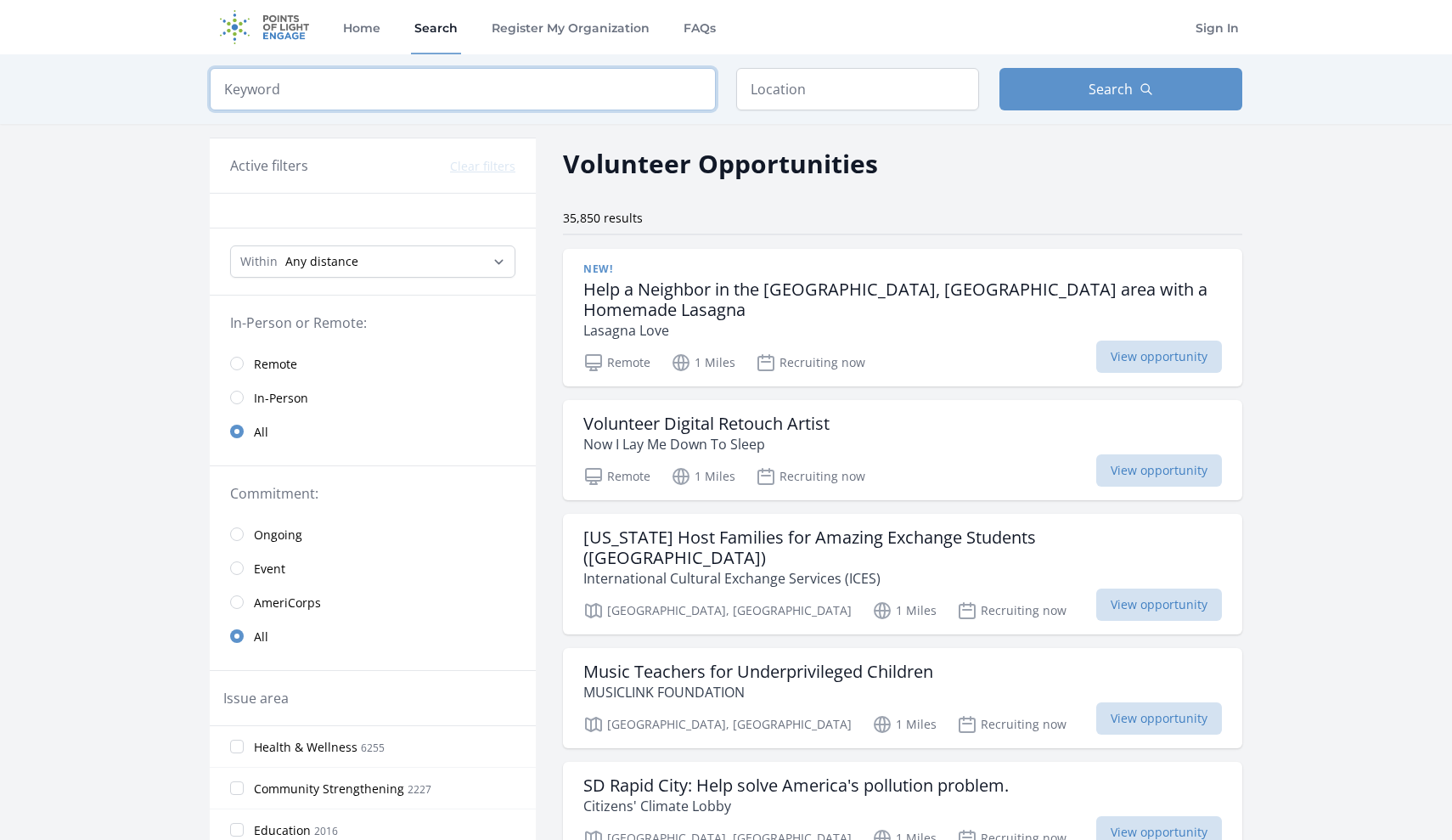
click at [368, 77] on input "search" at bounding box center [462, 88] width 506 height 43
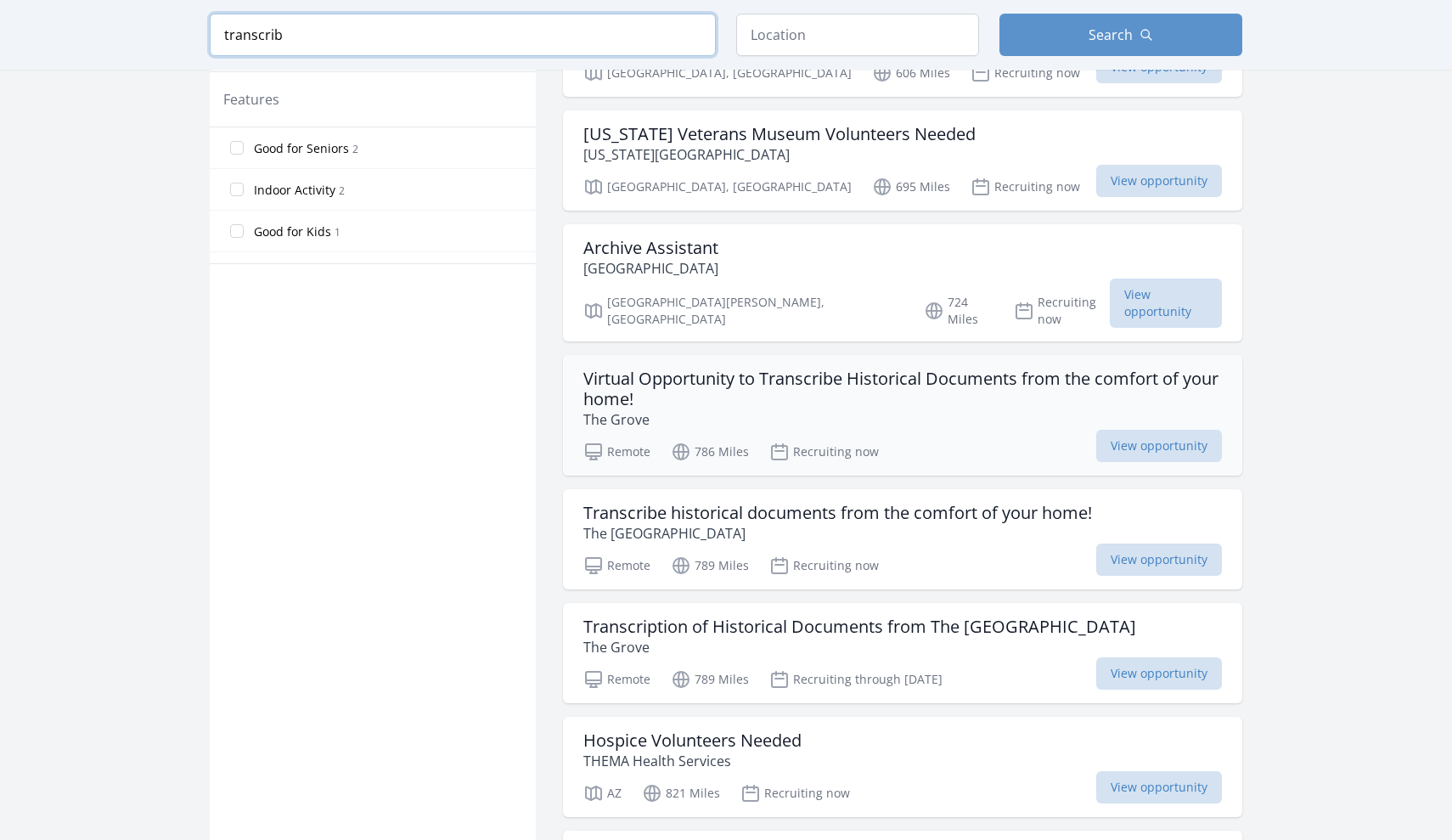
scroll to position [959, 0]
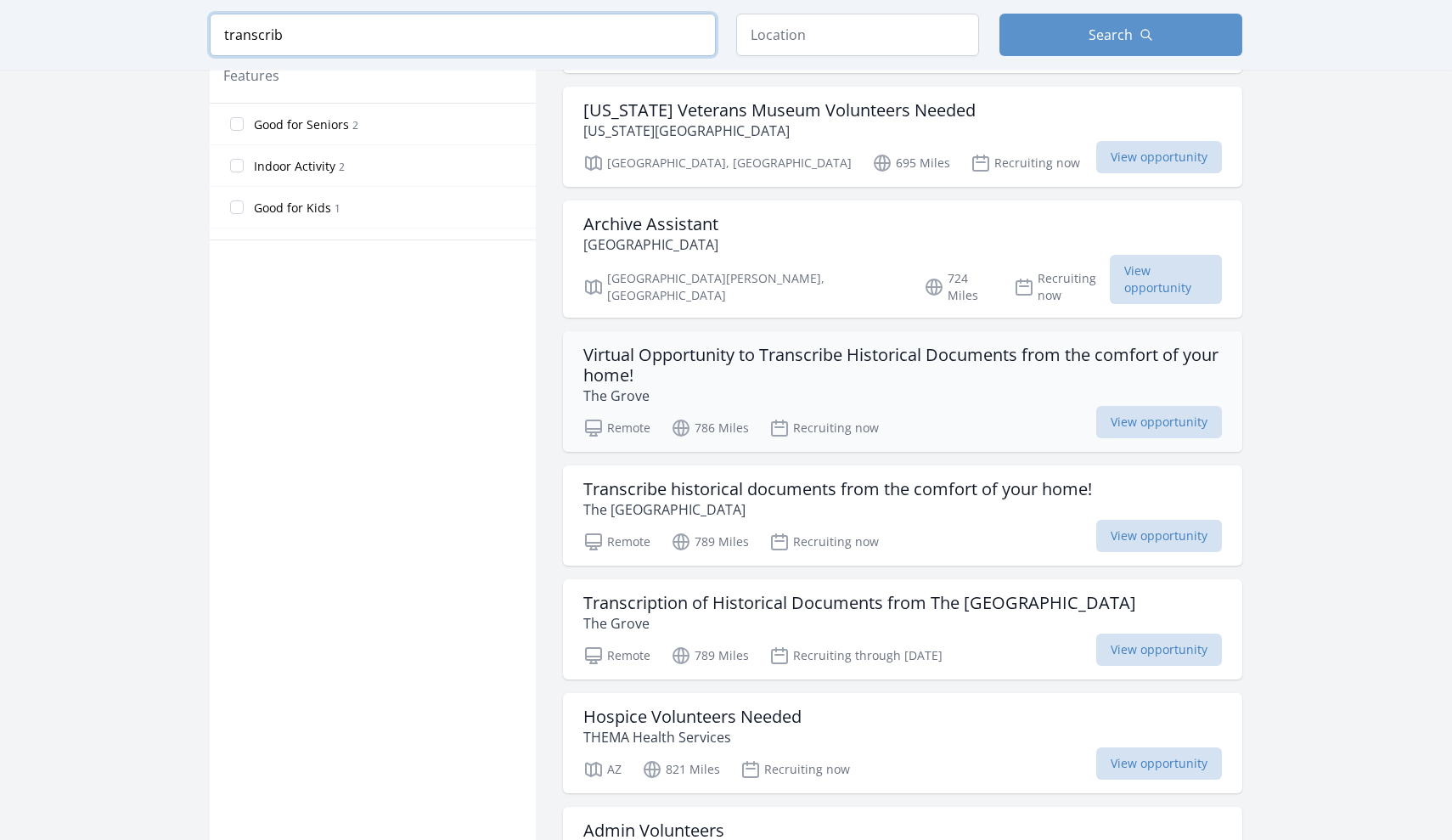
type input "transcrib"
click at [940, 386] on p "The Grove" at bounding box center [903, 396] width 639 height 21
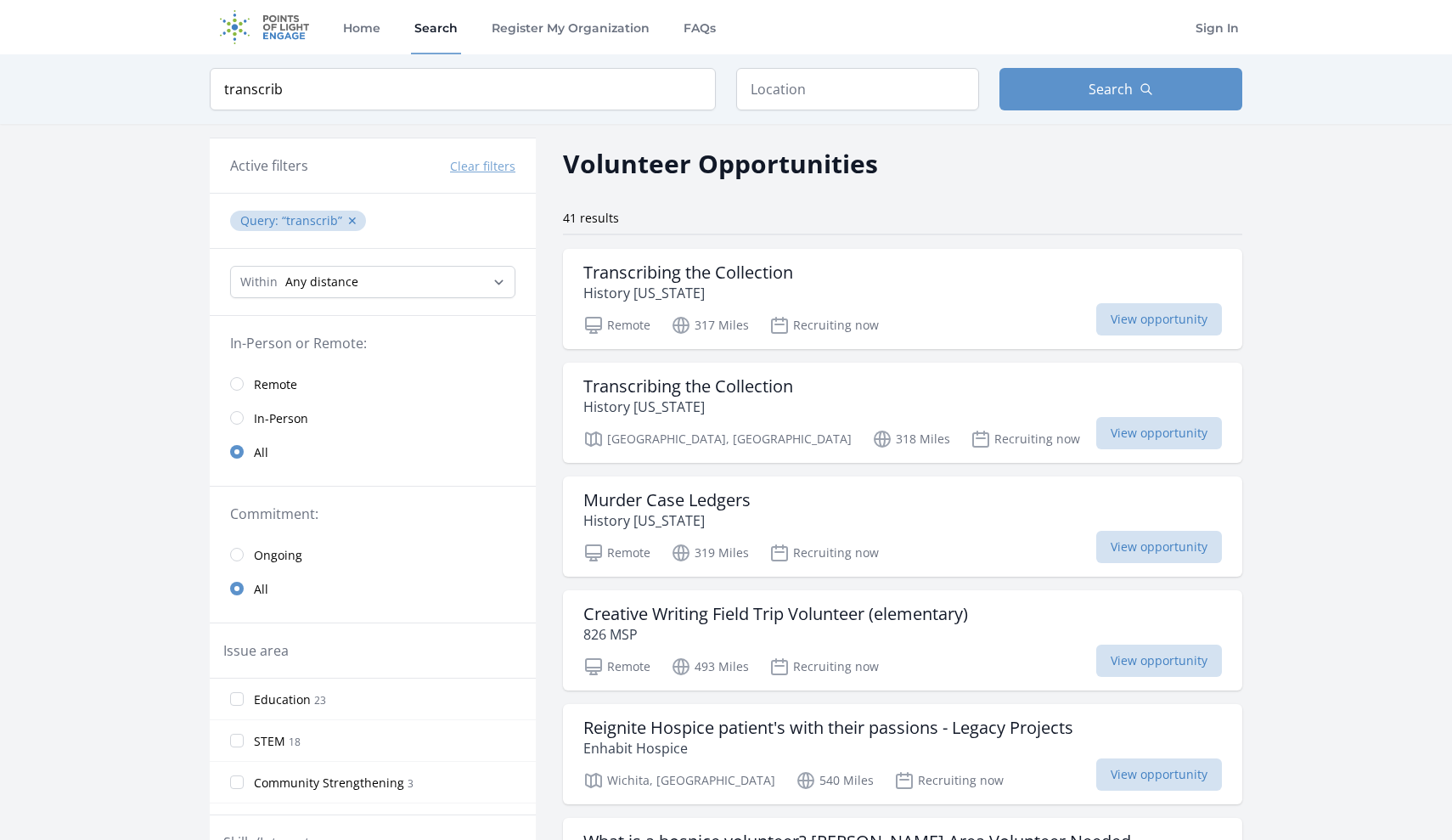
scroll to position [0, 0]
click at [294, 394] on link "Remote" at bounding box center [372, 384] width 326 height 34
click at [280, 379] on span "Remote" at bounding box center [276, 384] width 44 height 17
click at [271, 386] on span "Remote" at bounding box center [276, 384] width 44 height 17
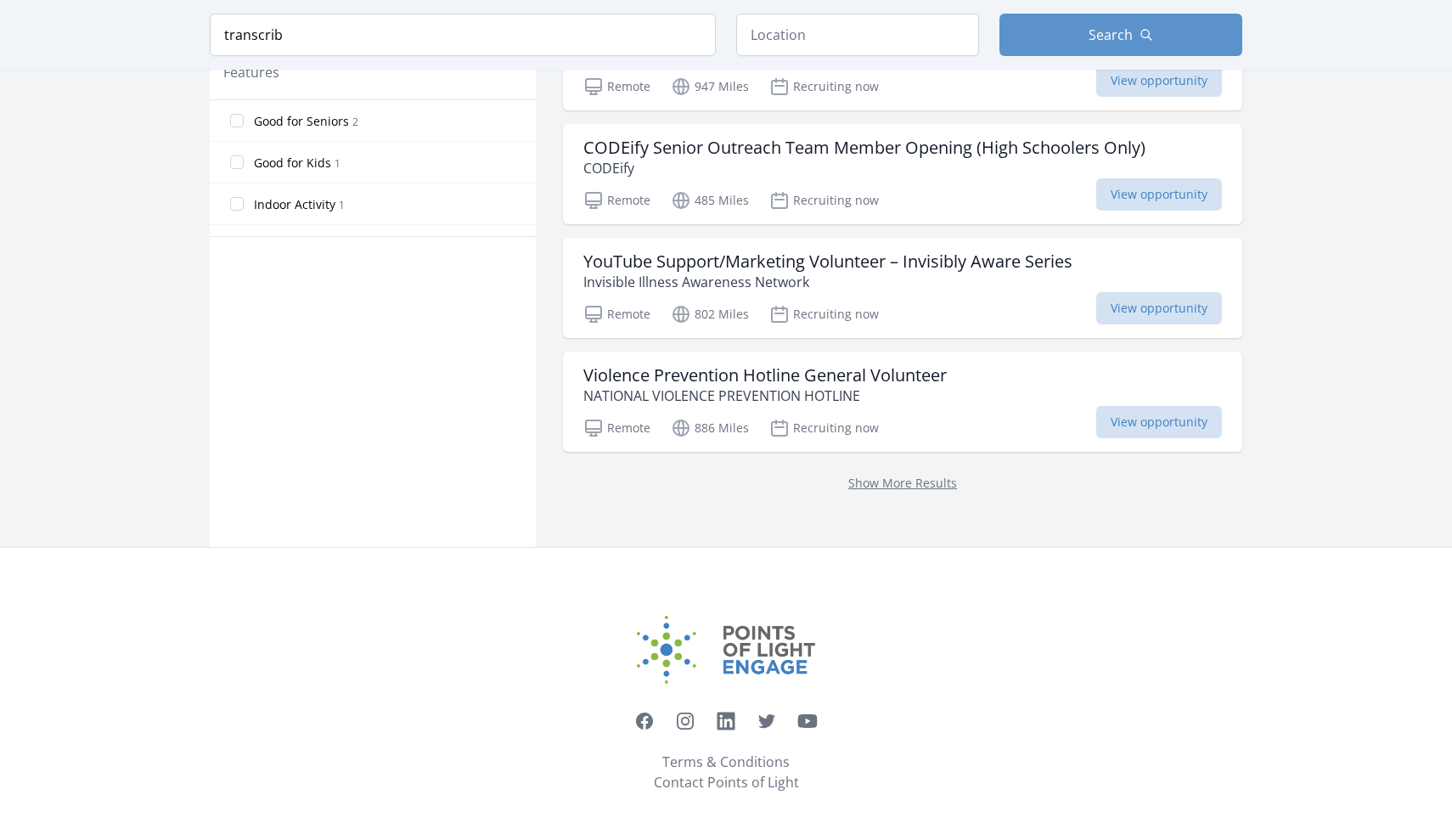
scroll to position [983, 0]
click at [895, 475] on link "Show More Results" at bounding box center [903, 483] width 109 height 16
click at [911, 484] on link "Show More Results" at bounding box center [903, 483] width 109 height 16
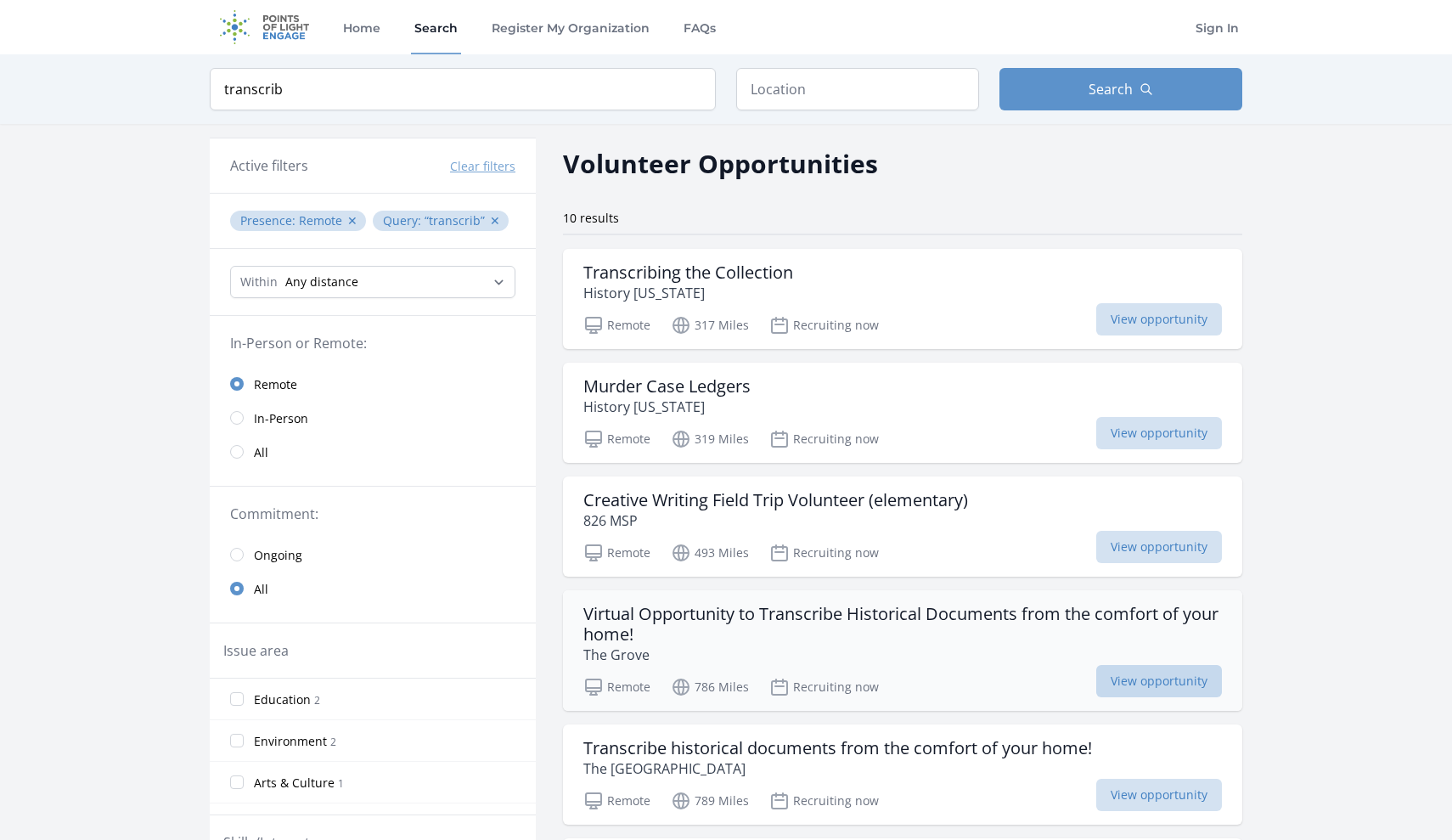
click at [1144, 682] on span "View opportunity" at bounding box center [1158, 680] width 126 height 33
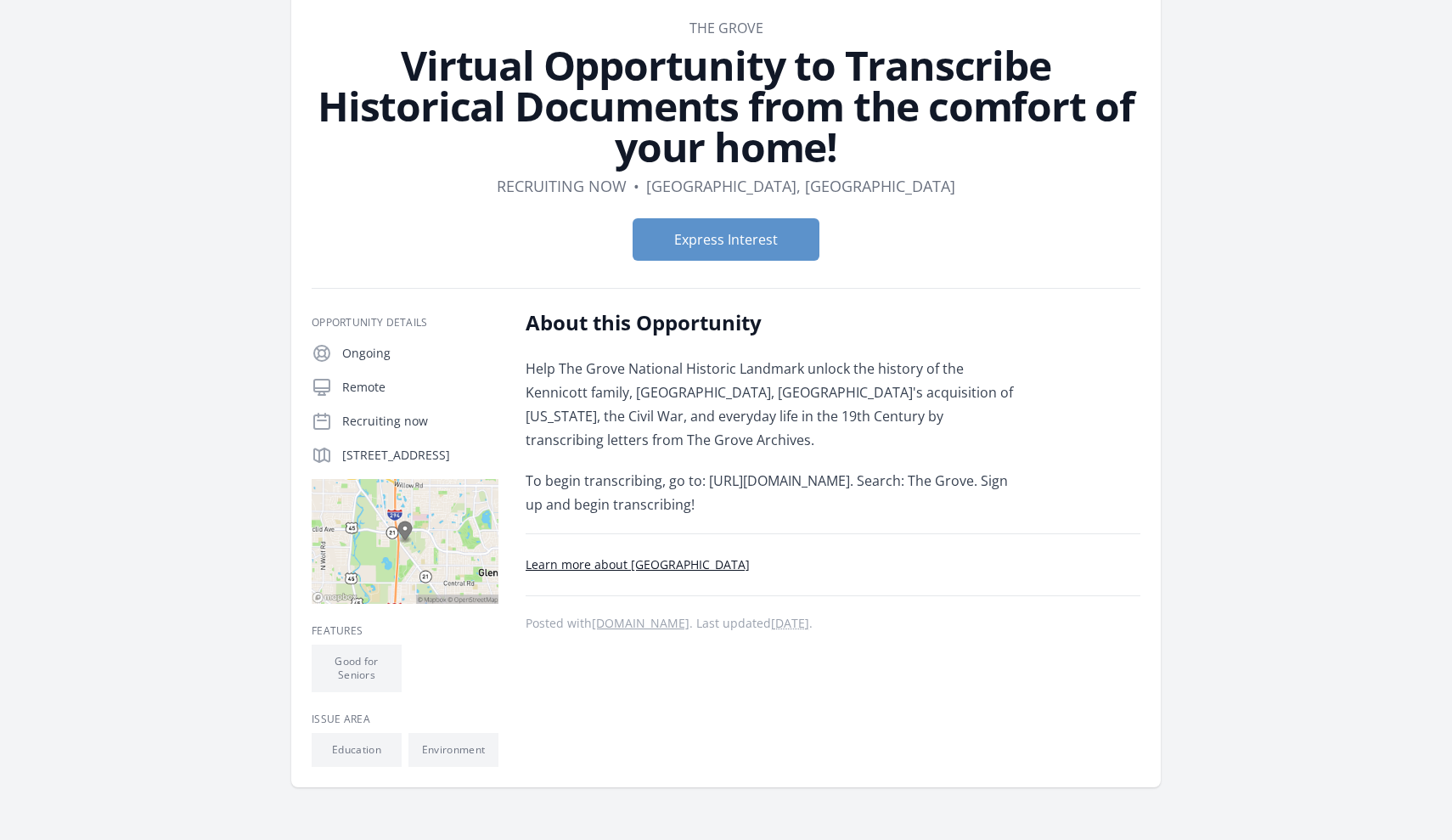
scroll to position [96, 0]
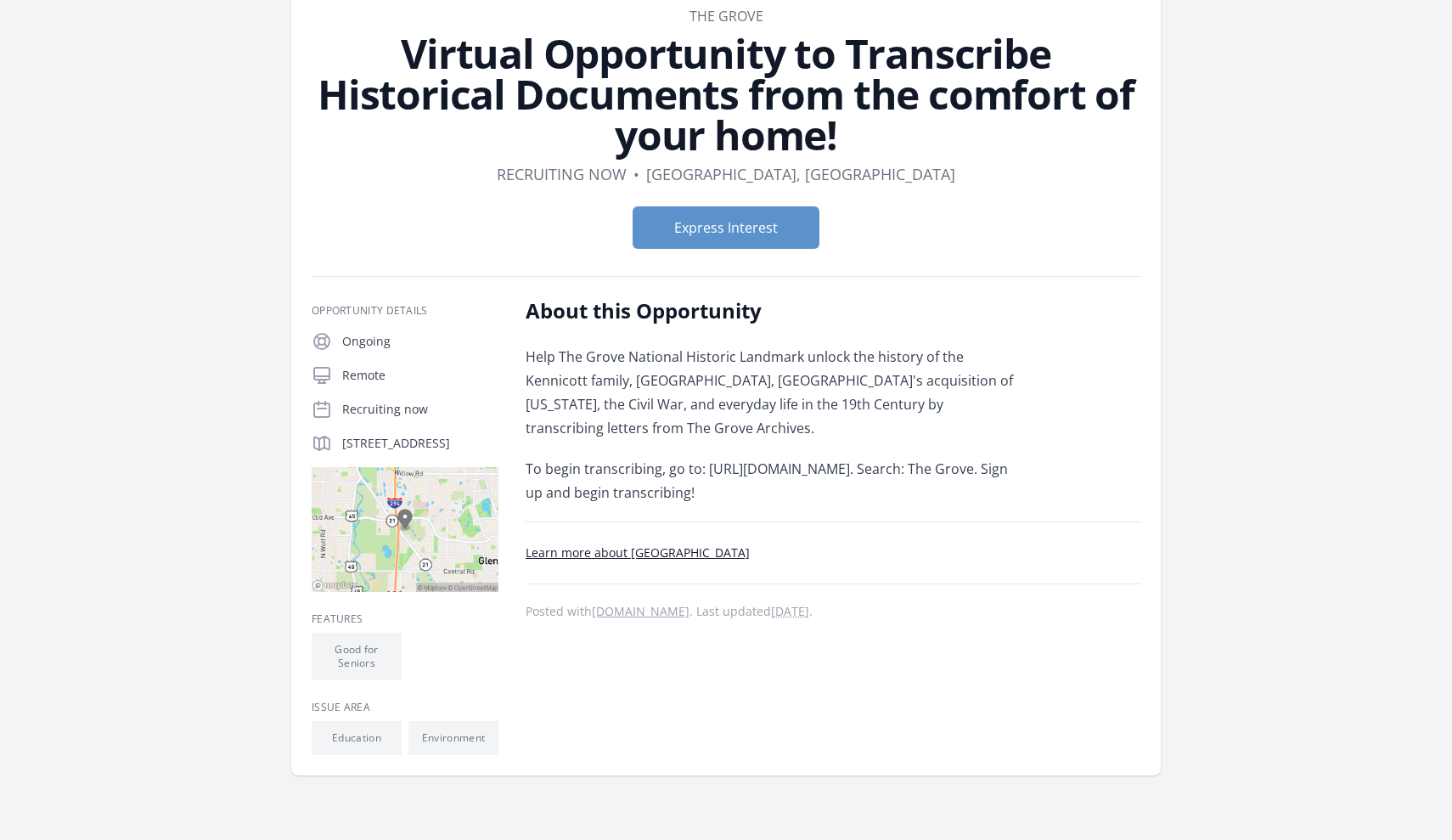
click at [643, 556] on link "Learn more about [GEOGRAPHIC_DATA]" at bounding box center [638, 552] width 224 height 16
